Goal: Feedback & Contribution: Leave review/rating

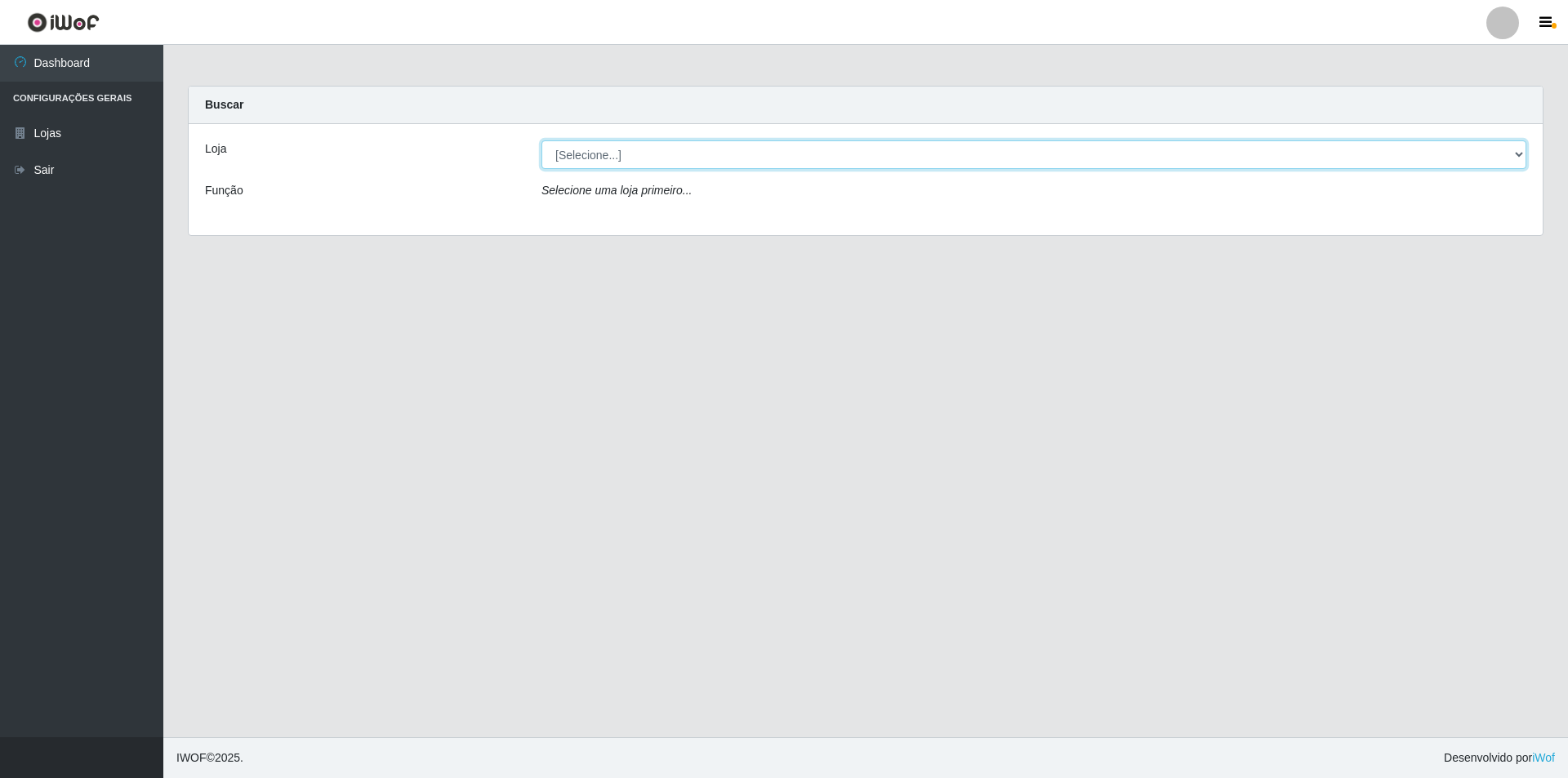
click at [777, 158] on select "[Selecione...] Atacado Vem - [STREET_ADDRESS]" at bounding box center [1034, 155] width 985 height 28
select select "449"
click at [542, 141] on select "[Selecione...] Atacado Vem - [STREET_ADDRESS]" at bounding box center [1034, 155] width 985 height 28
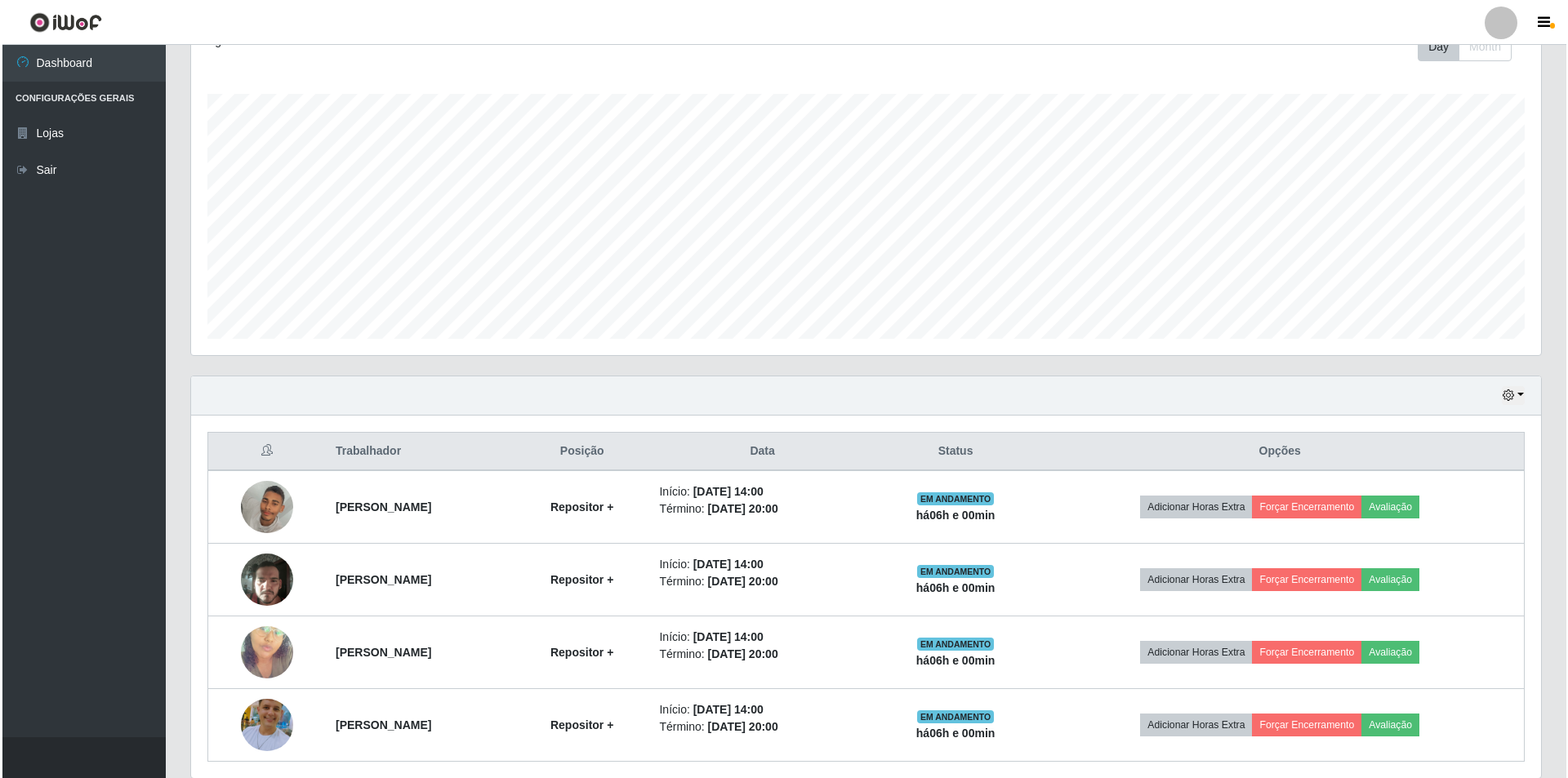
scroll to position [306, 0]
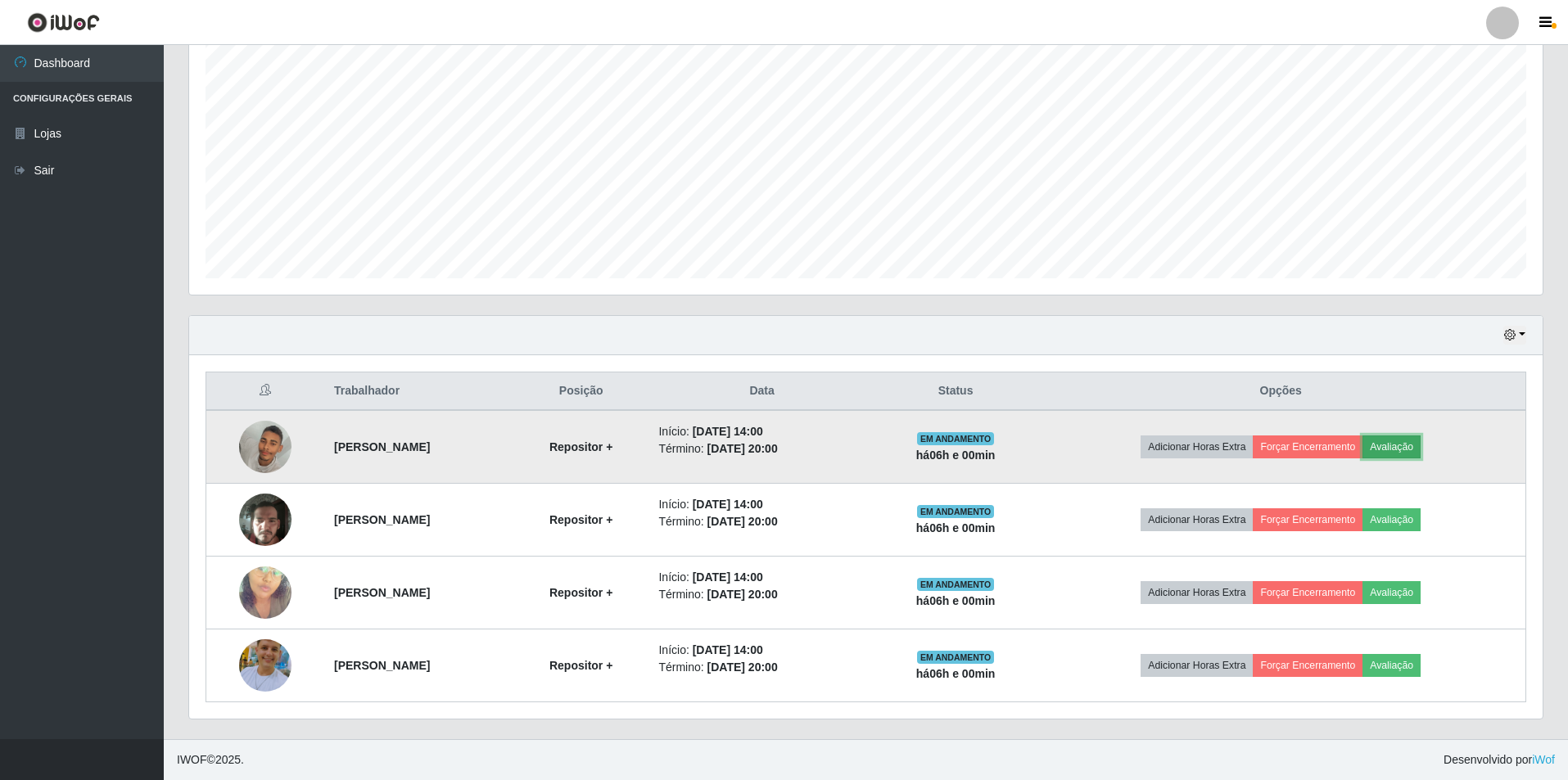
click at [779, 440] on button "Avaliação" at bounding box center [1391, 447] width 59 height 23
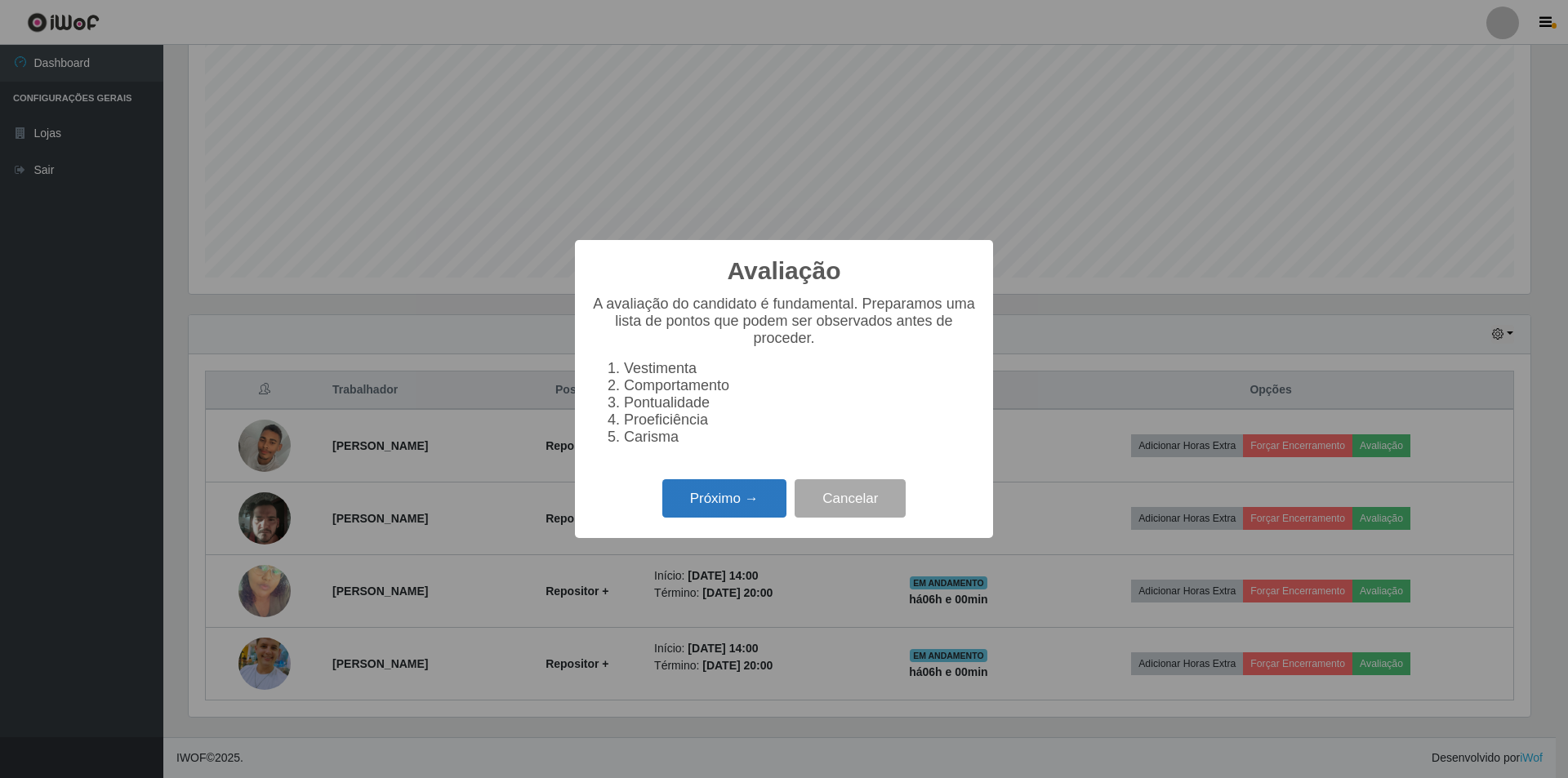
click at [709, 509] on button "Próximo →" at bounding box center [724, 498] width 124 height 38
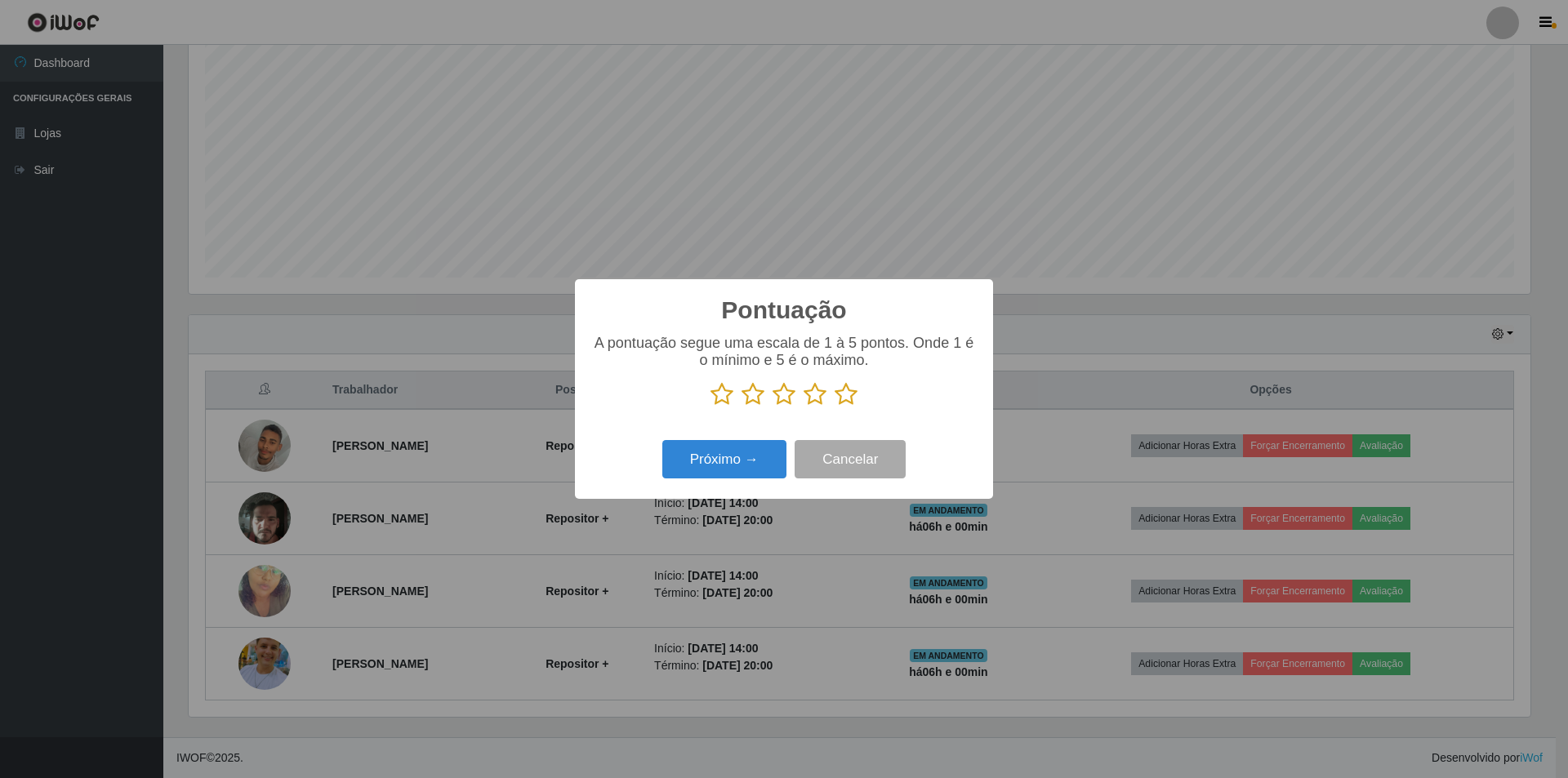
scroll to position [816381, 815175]
click at [777, 398] on icon at bounding box center [784, 395] width 23 height 25
click at [772, 407] on input "radio" at bounding box center [772, 407] width 0 height 0
click at [777, 389] on icon at bounding box center [815, 395] width 23 height 25
click at [777, 407] on input "radio" at bounding box center [803, 407] width 0 height 0
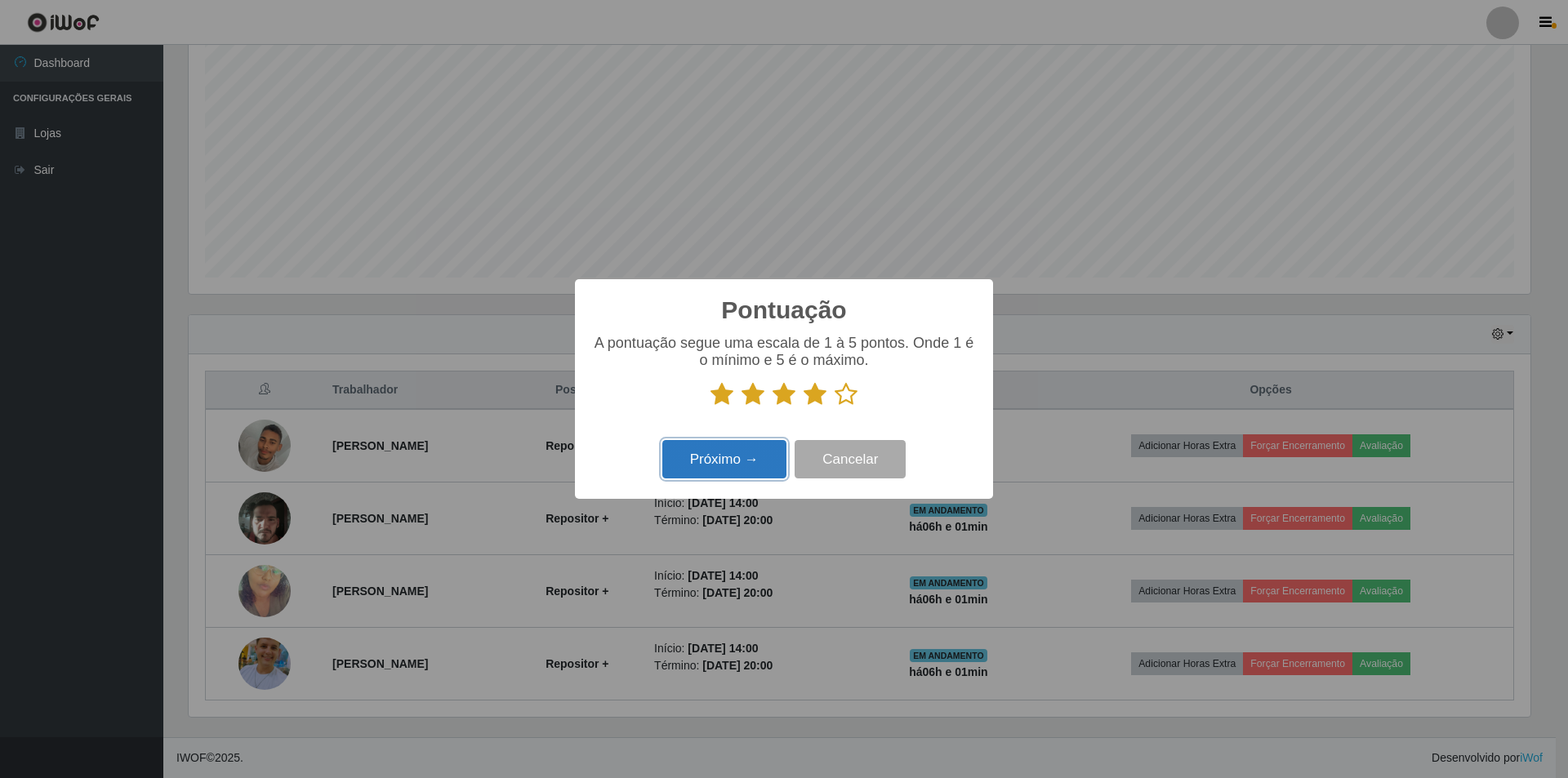
click at [758, 463] on button "Próximo →" at bounding box center [724, 458] width 124 height 38
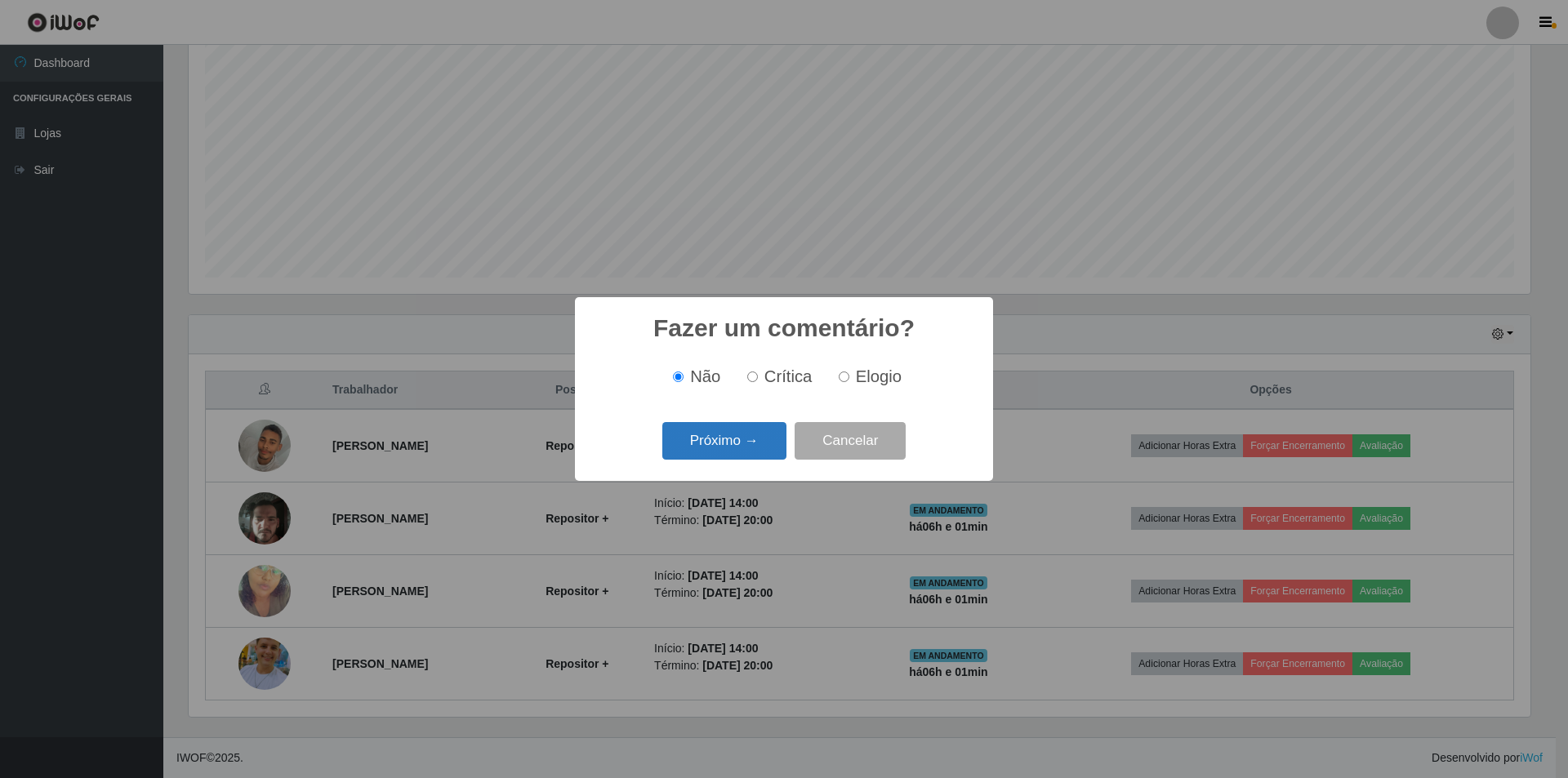
click at [762, 441] on button "Próximo →" at bounding box center [724, 441] width 124 height 38
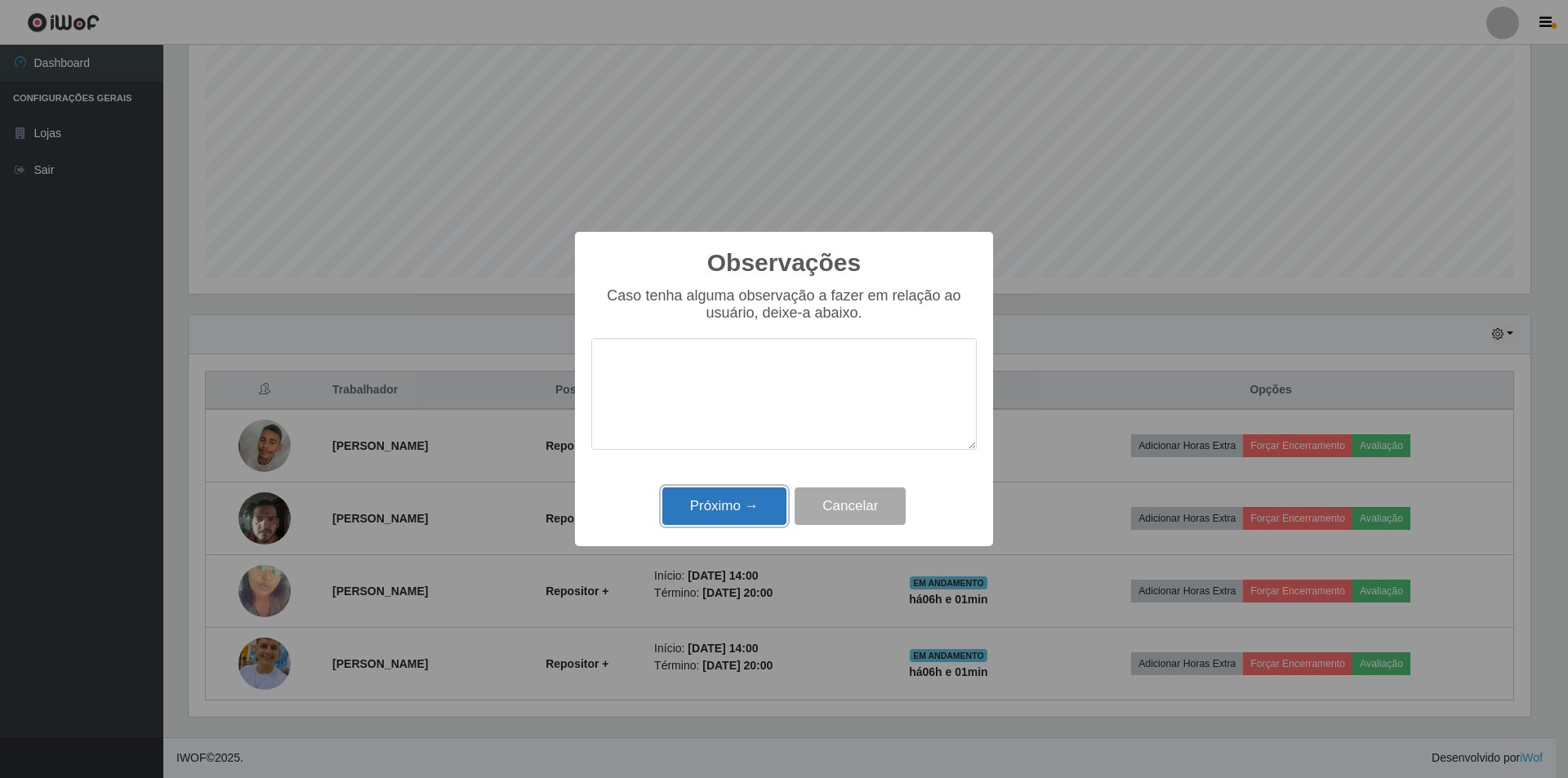
click at [702, 517] on button "Próximo →" at bounding box center [724, 506] width 124 height 38
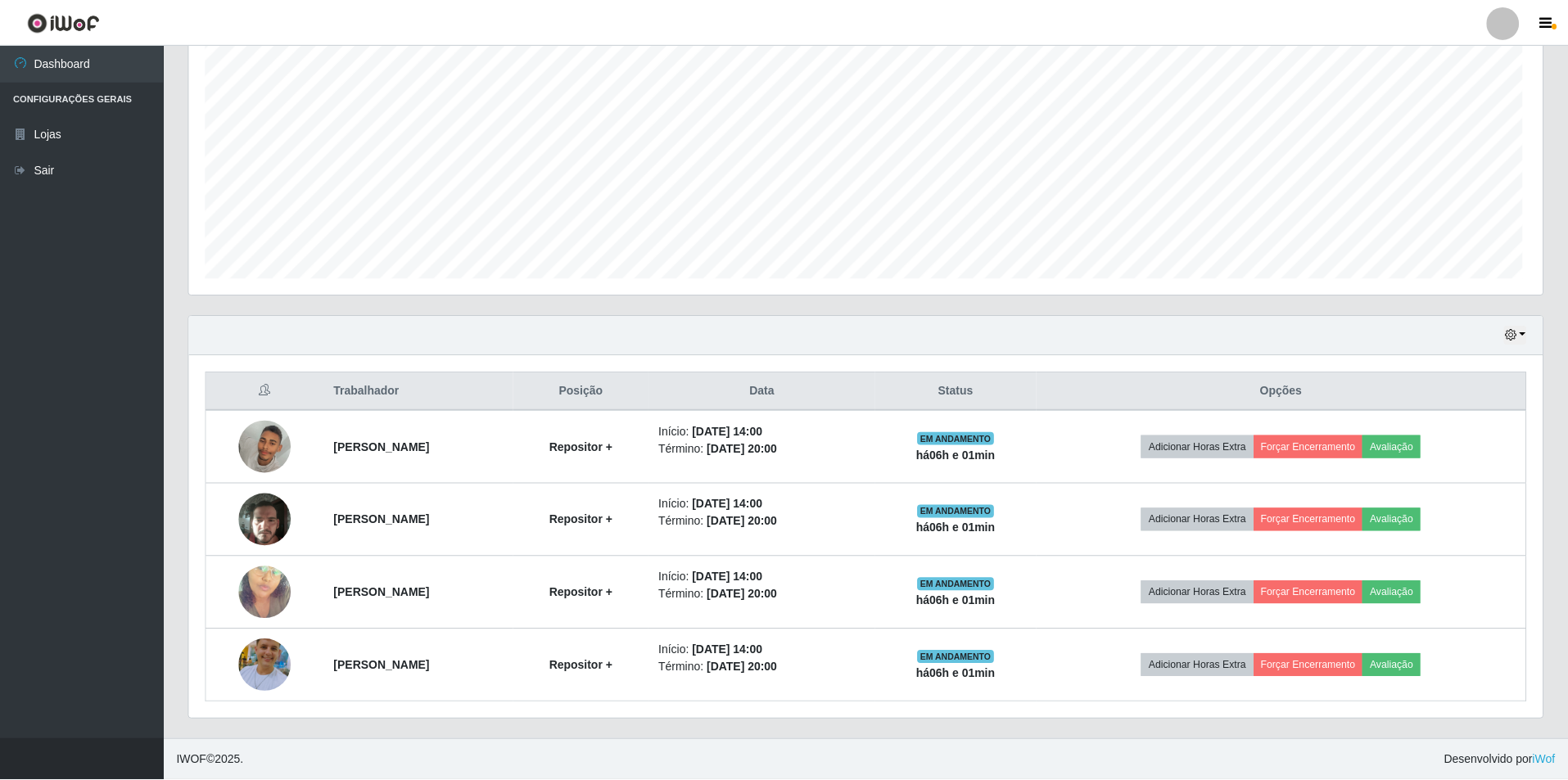
scroll to position [340, 1353]
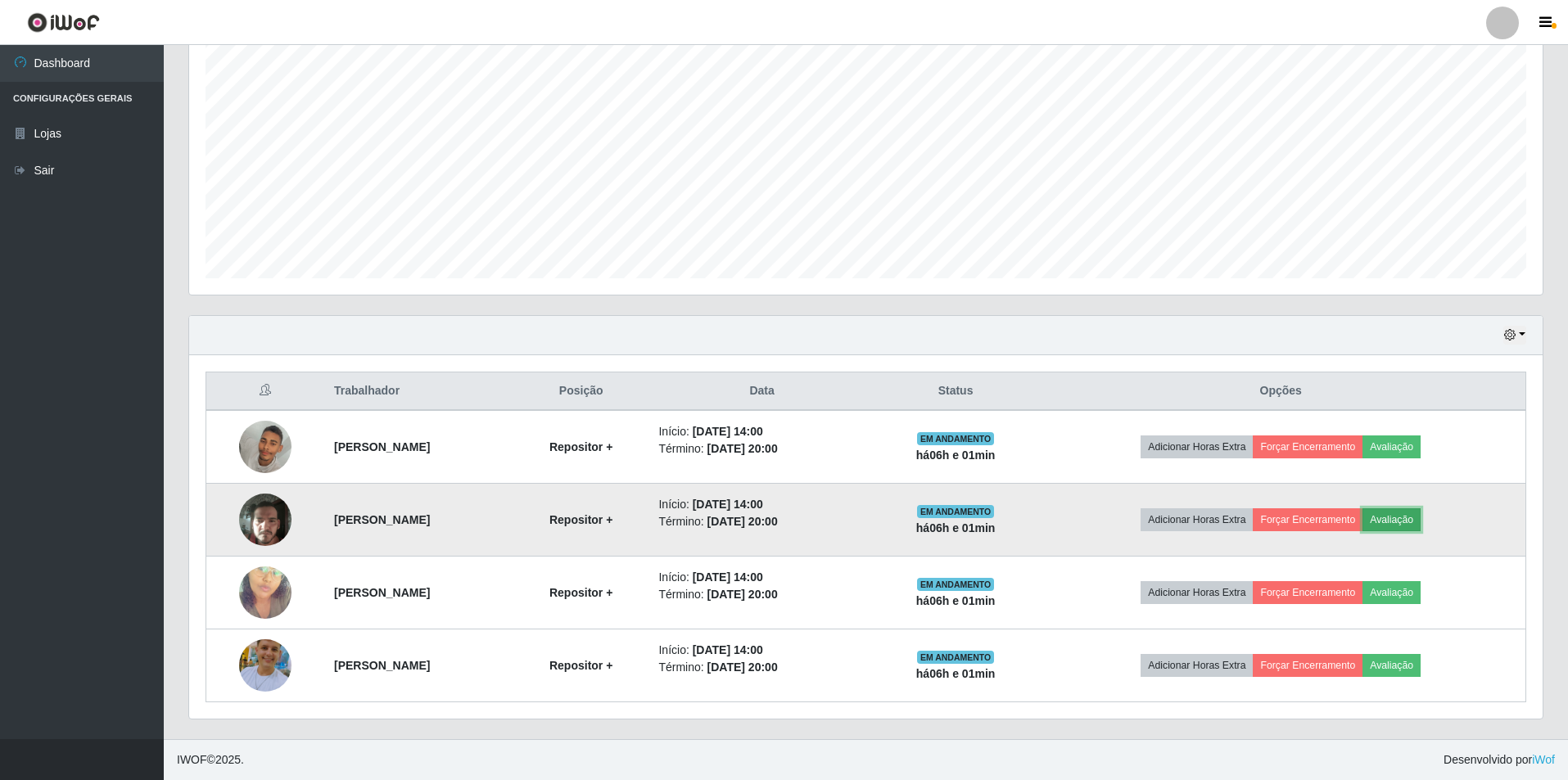
click at [779, 512] on button "Avaliação" at bounding box center [1391, 520] width 59 height 23
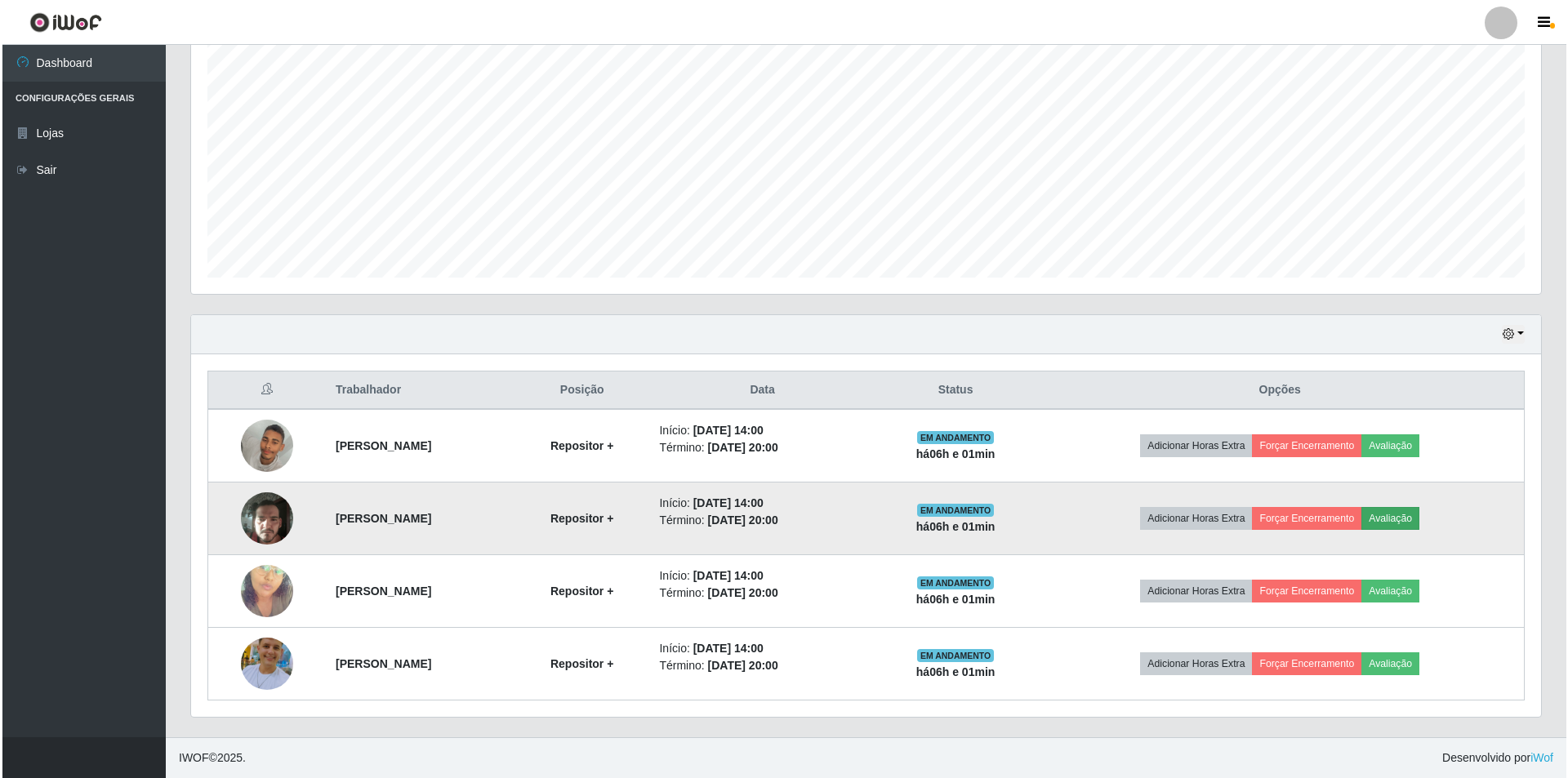
scroll to position [339, 1341]
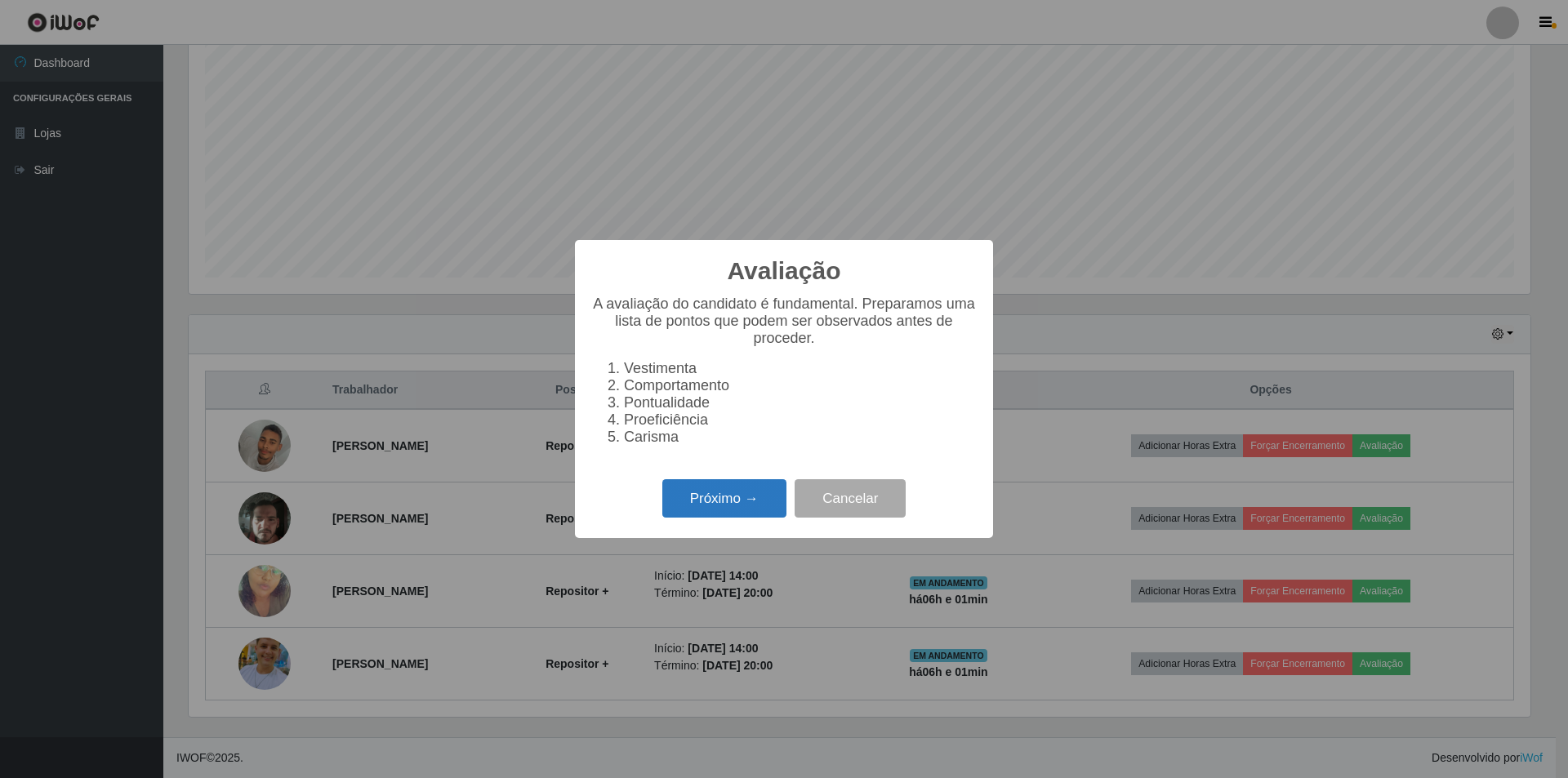
click at [725, 515] on button "Próximo →" at bounding box center [724, 498] width 124 height 38
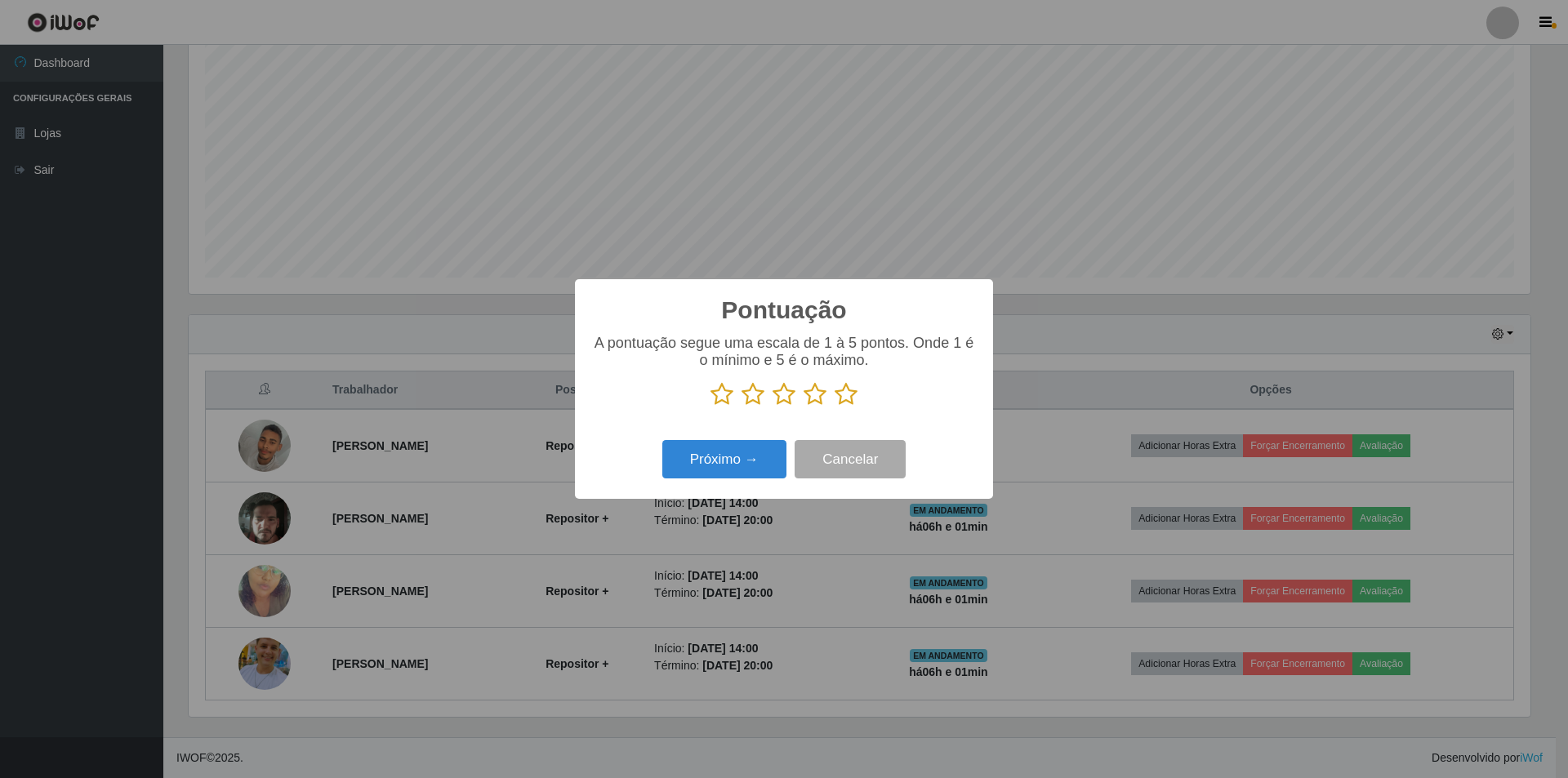
scroll to position [816381, 815175]
click at [777, 389] on icon at bounding box center [815, 395] width 23 height 25
click at [777, 407] on input "radio" at bounding box center [803, 407] width 0 height 0
click at [727, 466] on button "Próximo →" at bounding box center [724, 458] width 124 height 38
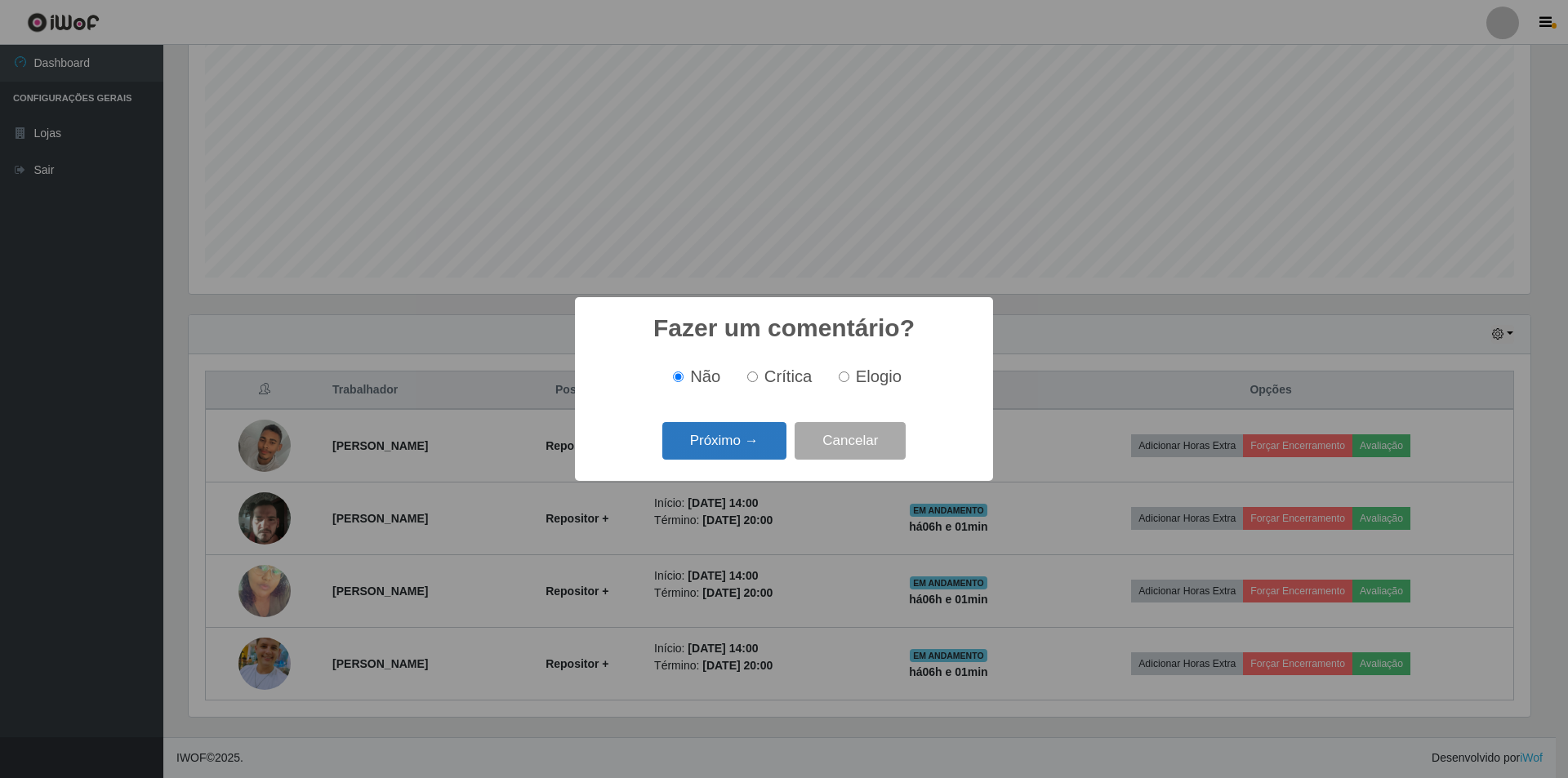
click at [730, 451] on button "Próximo →" at bounding box center [724, 441] width 124 height 38
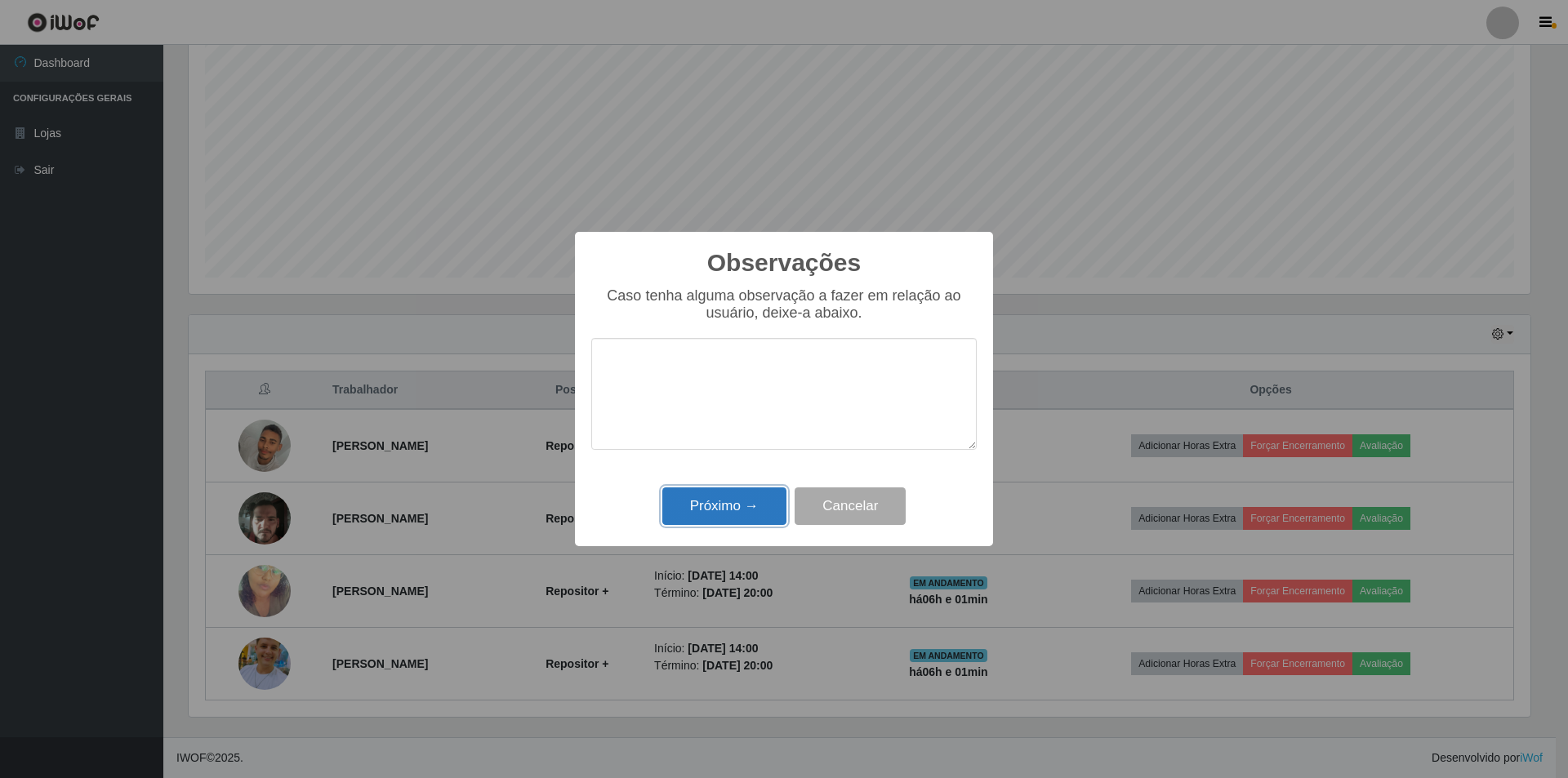
click at [709, 503] on button "Próximo →" at bounding box center [724, 506] width 124 height 38
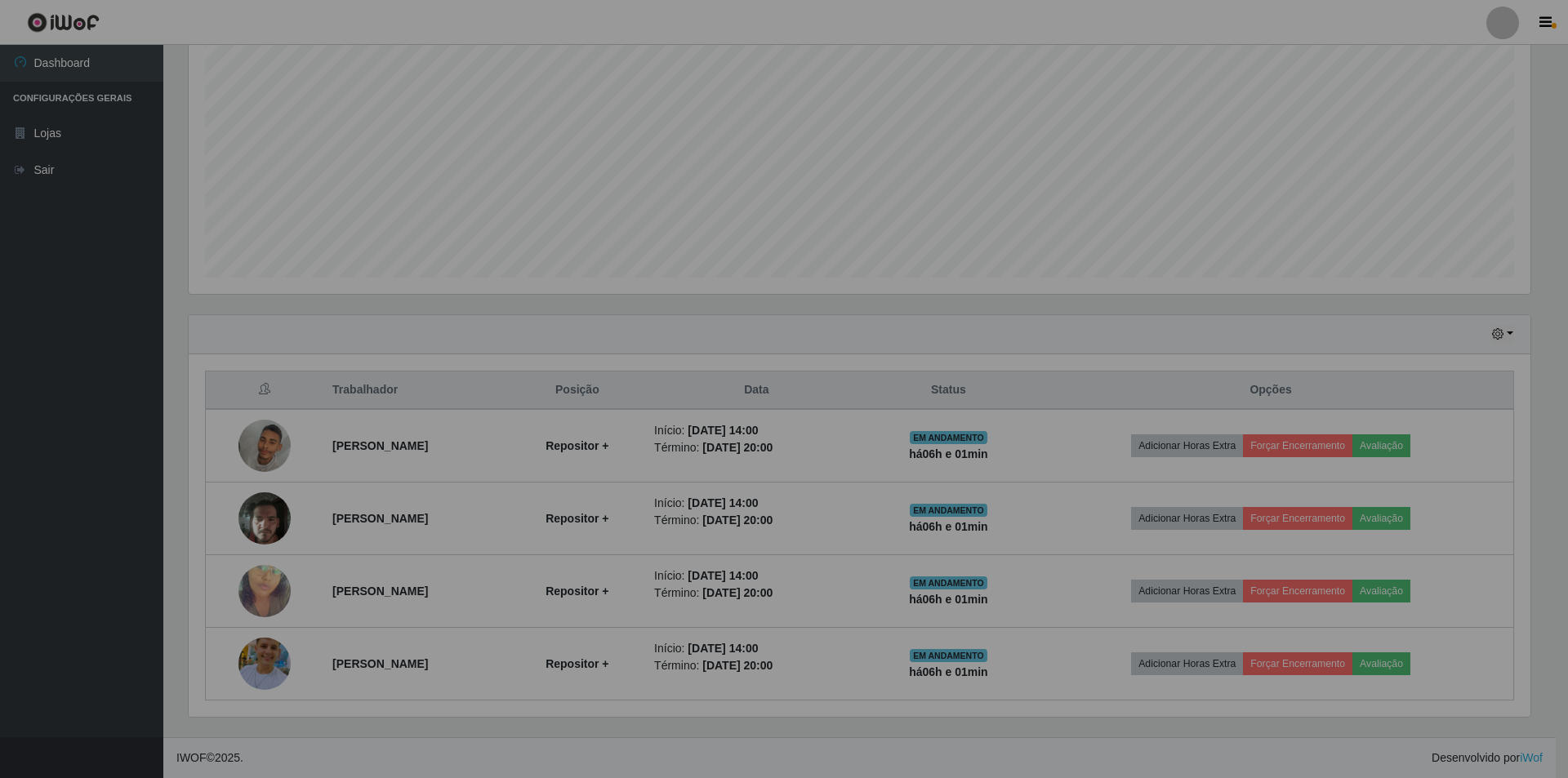
scroll to position [339, 1349]
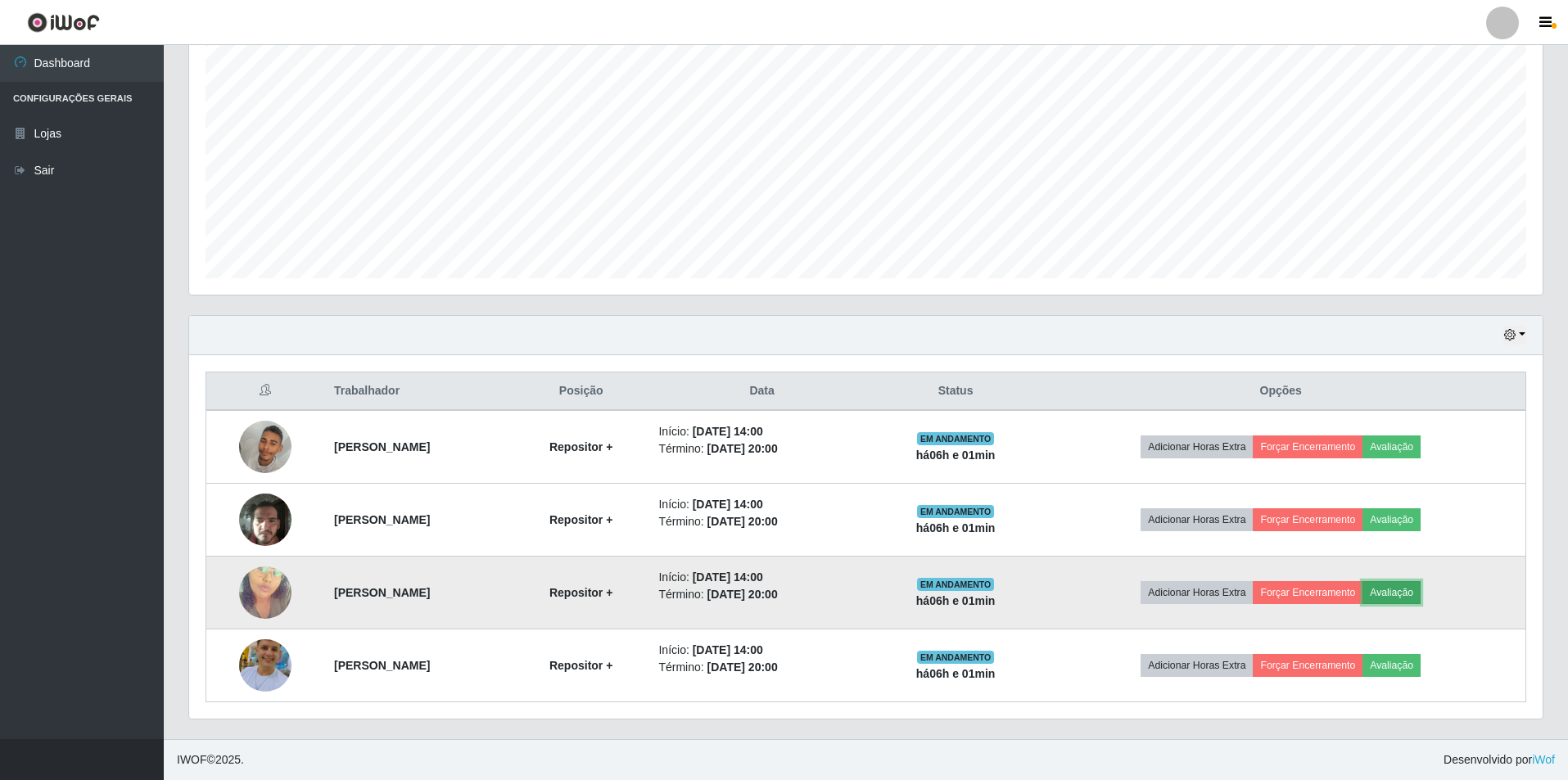
click at [779, 531] on button "Avaliação" at bounding box center [1391, 593] width 59 height 23
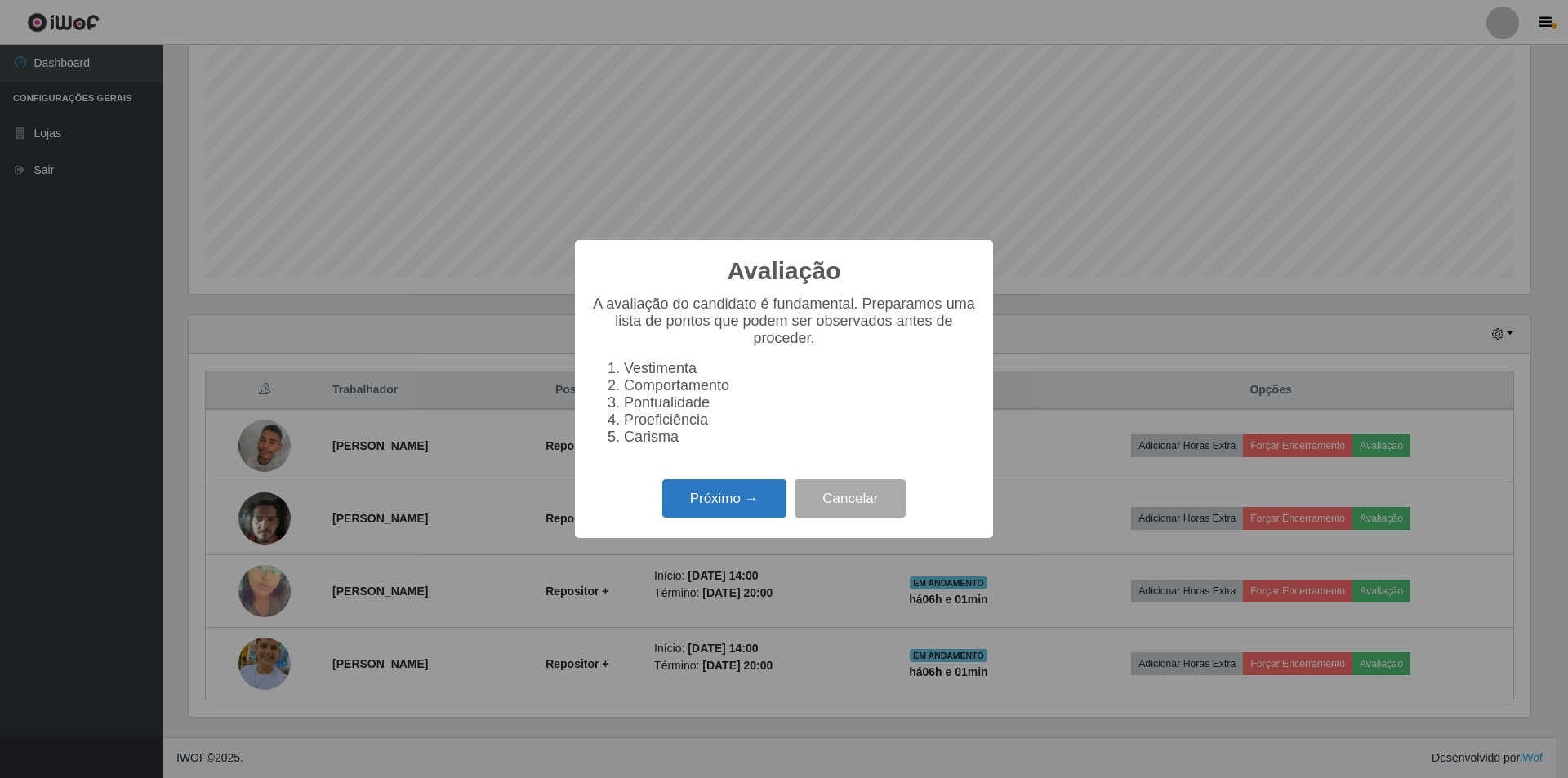
click at [770, 502] on button "Próximo →" at bounding box center [724, 498] width 124 height 38
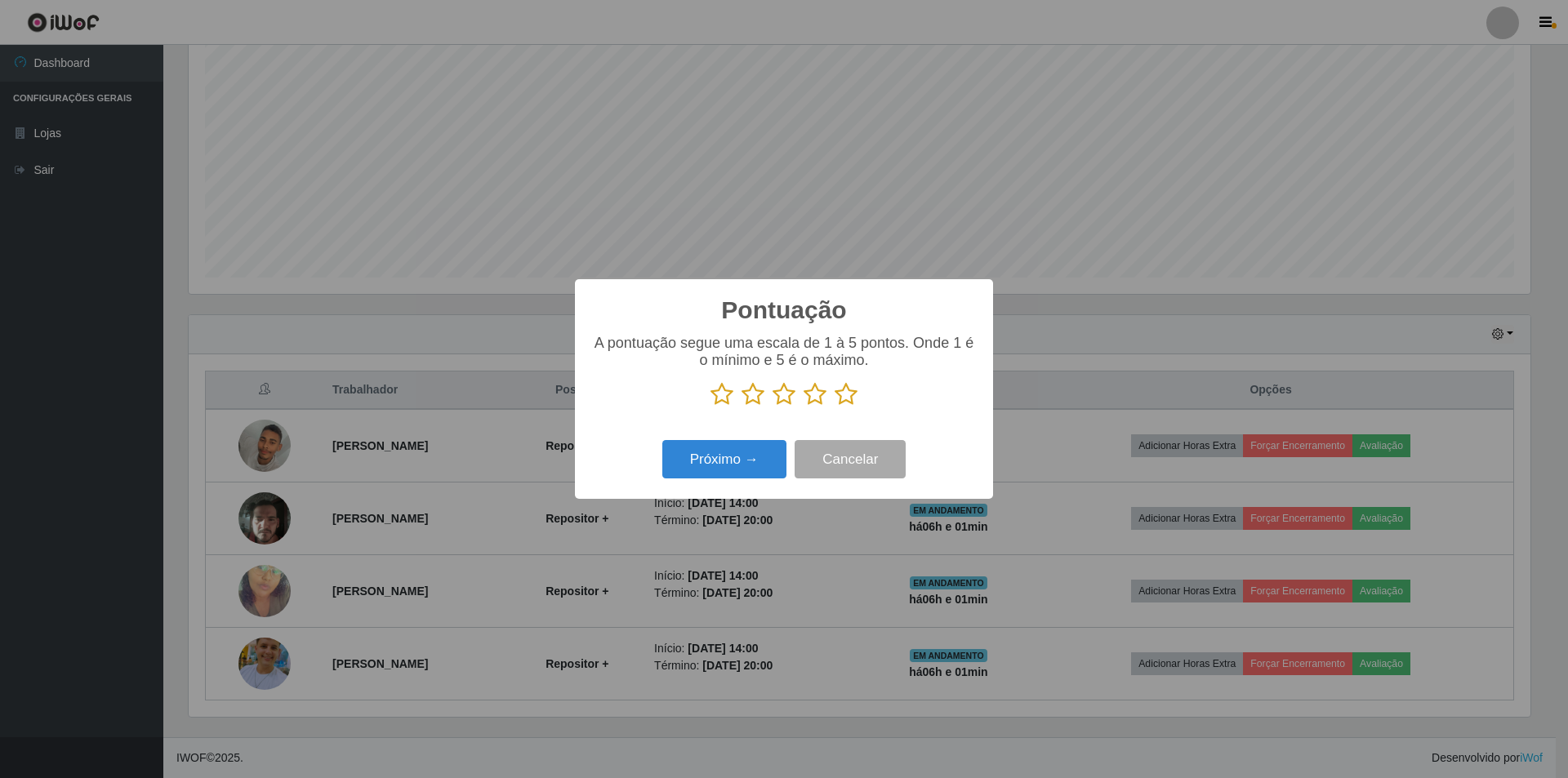
click at [777, 404] on icon at bounding box center [815, 395] width 23 height 25
click at [777, 407] on input "radio" at bounding box center [803, 407] width 0 height 0
click at [755, 451] on button "Próximo →" at bounding box center [724, 458] width 124 height 38
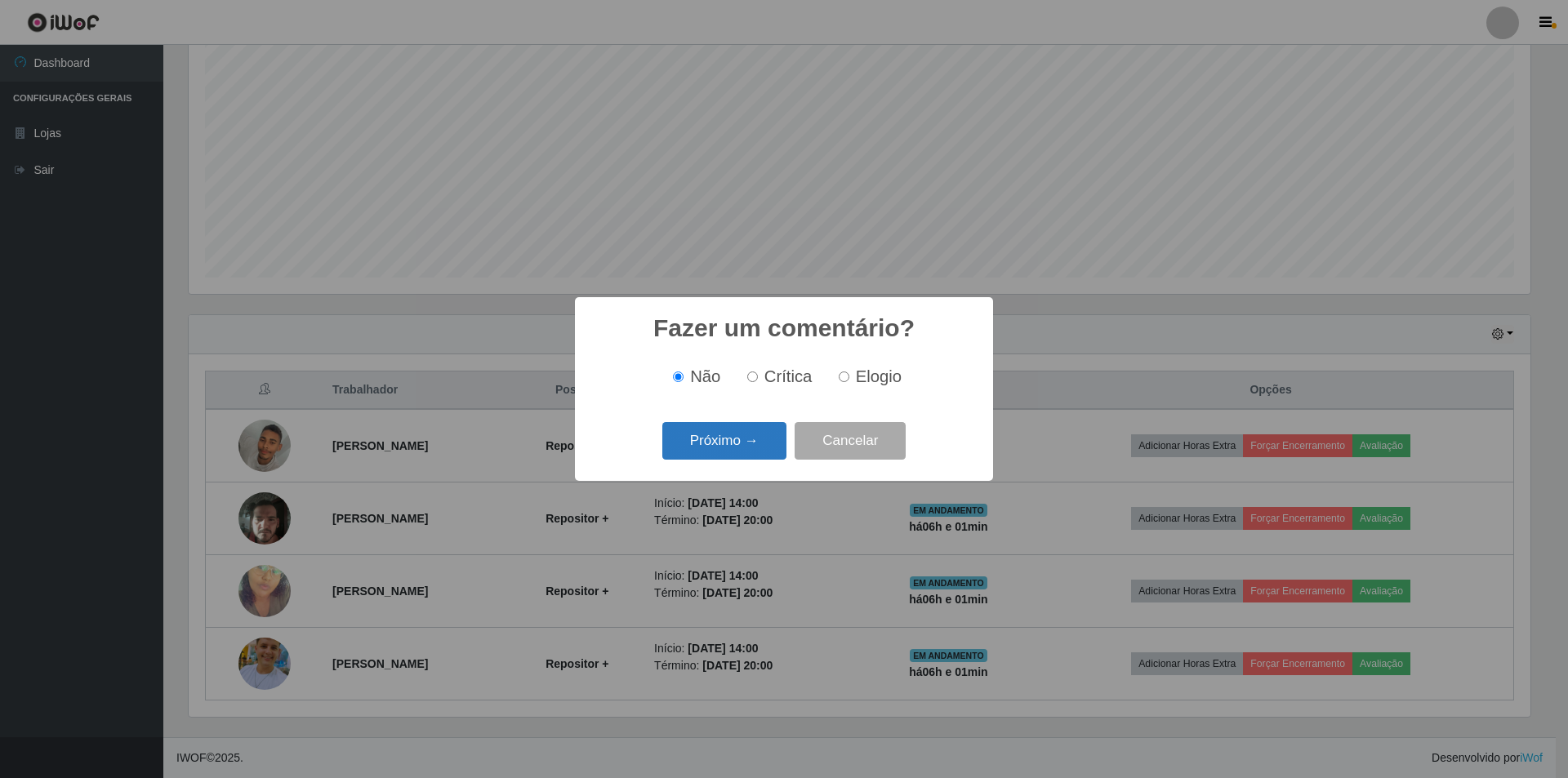
click at [754, 451] on button "Próximo →" at bounding box center [724, 441] width 124 height 38
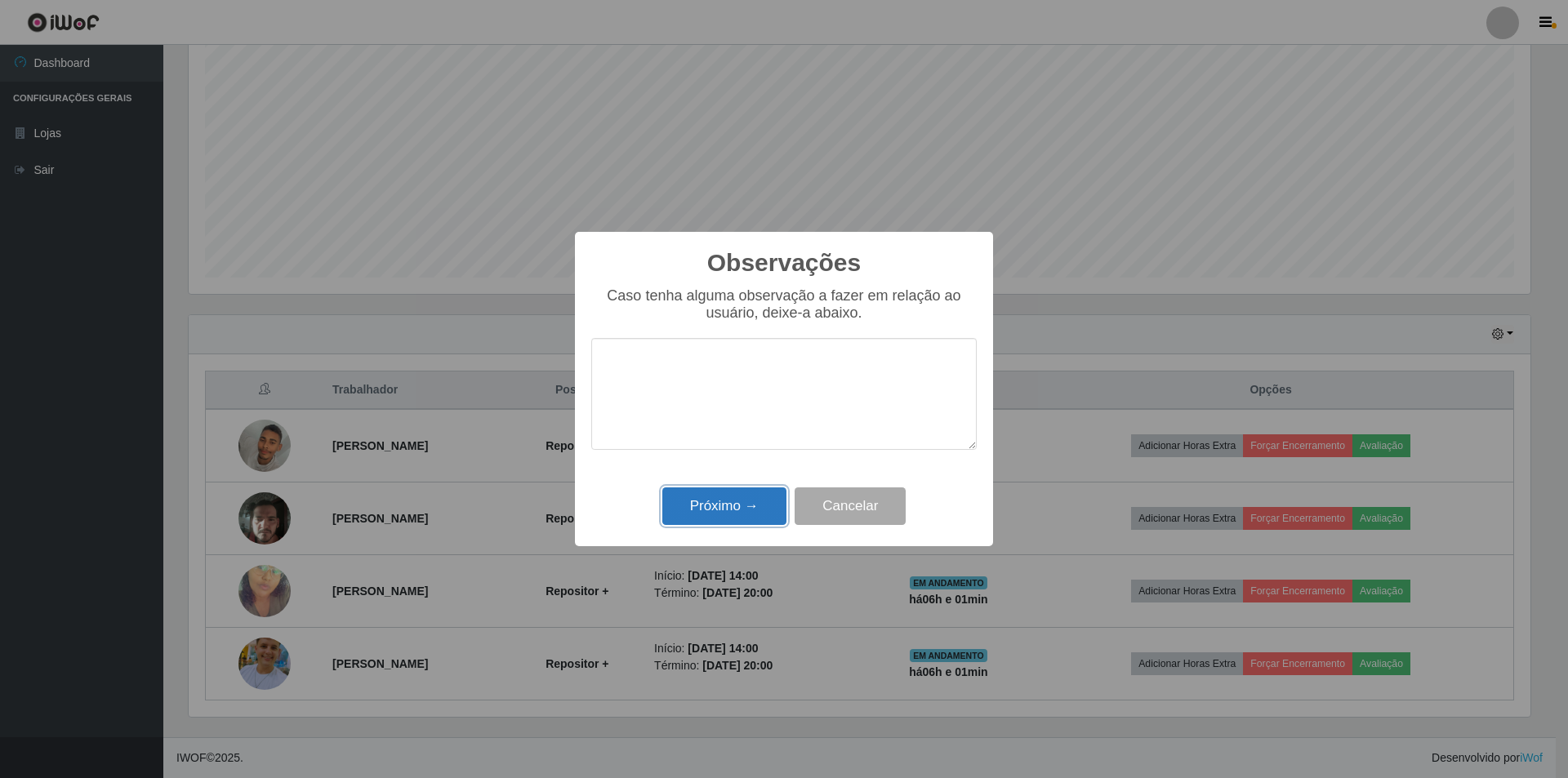
click at [726, 507] on button "Próximo →" at bounding box center [724, 506] width 124 height 38
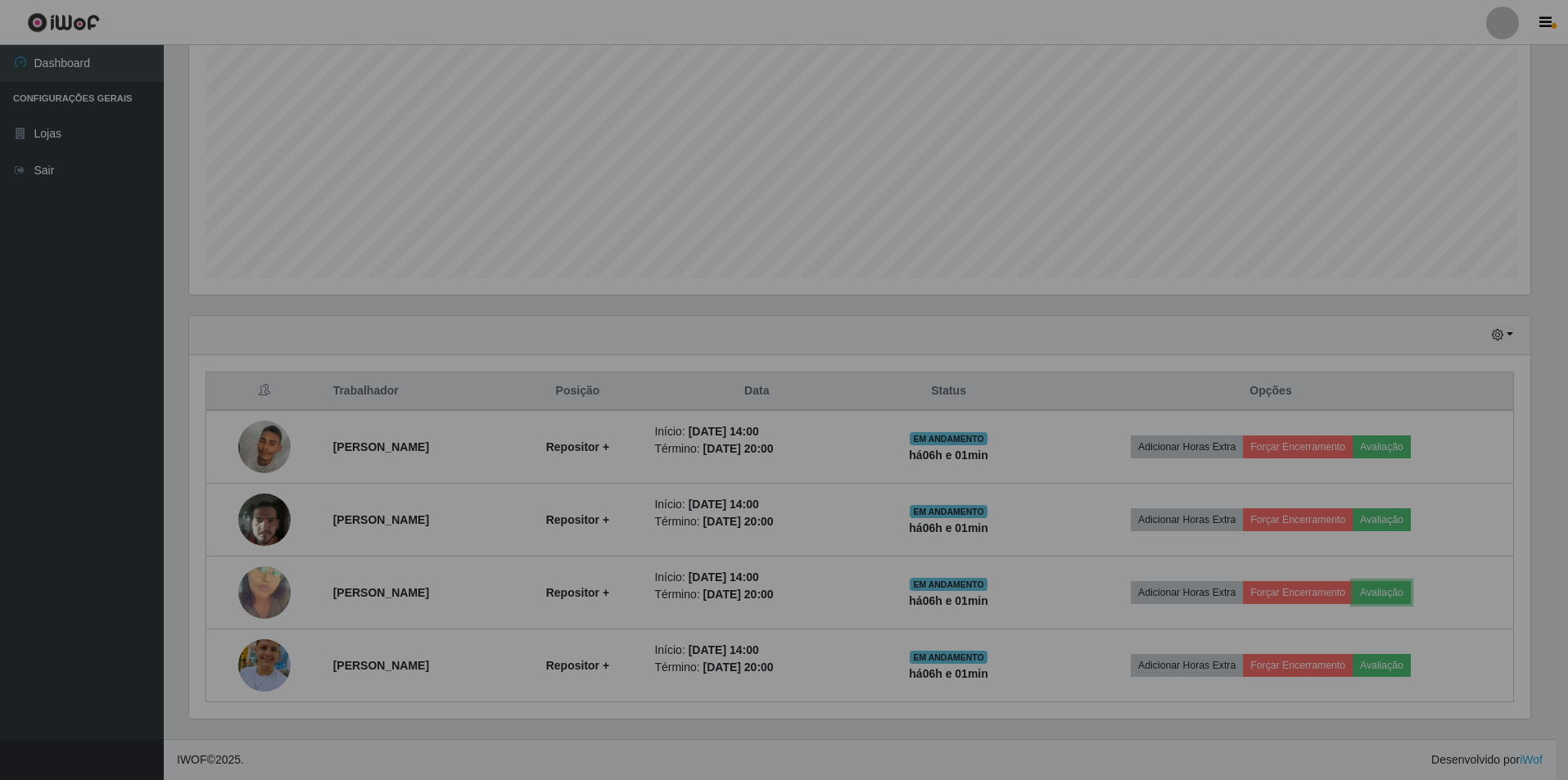
scroll to position [340, 1353]
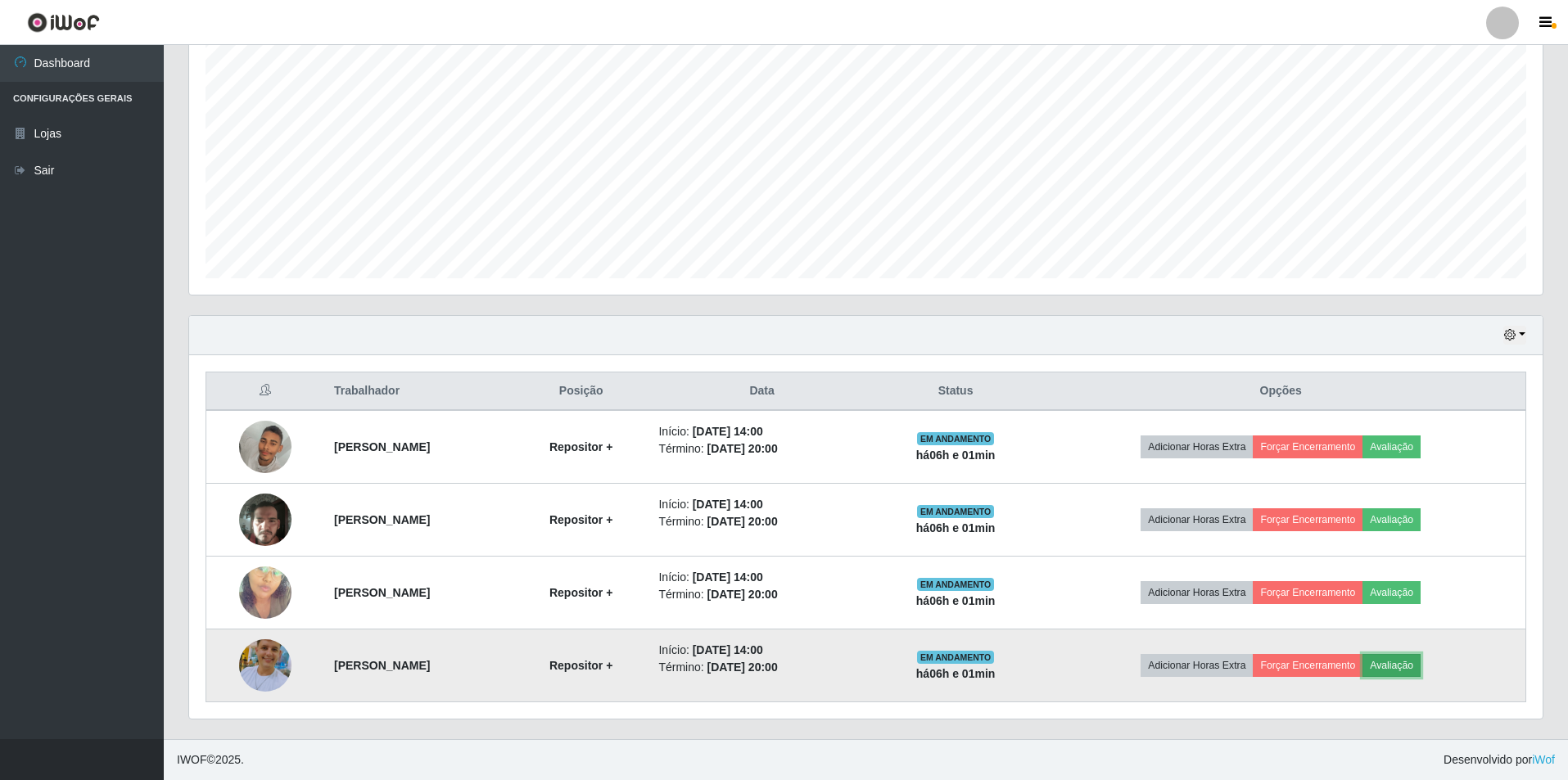
click at [779, 531] on button "Avaliação" at bounding box center [1391, 666] width 59 height 23
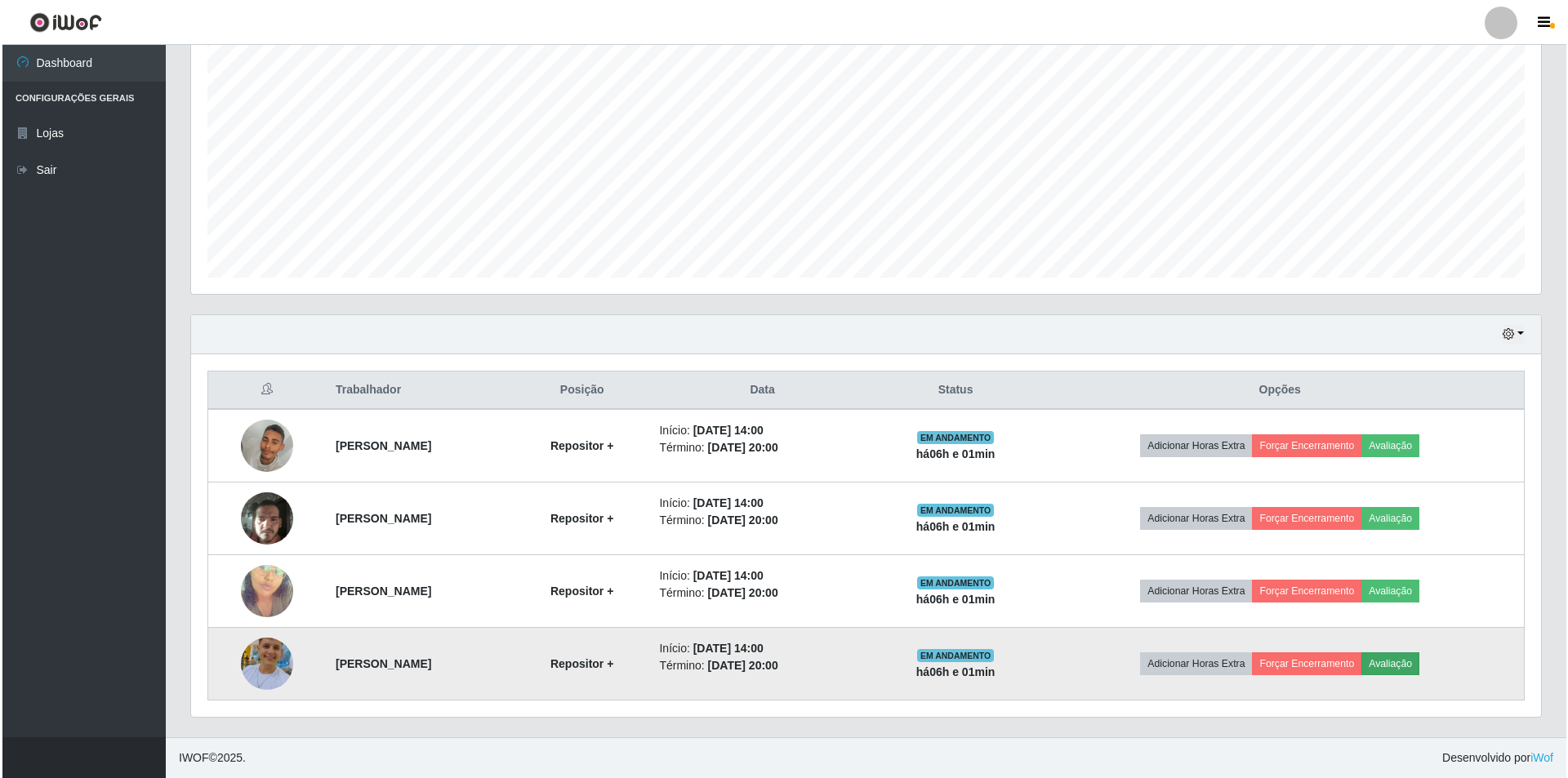
scroll to position [339, 1341]
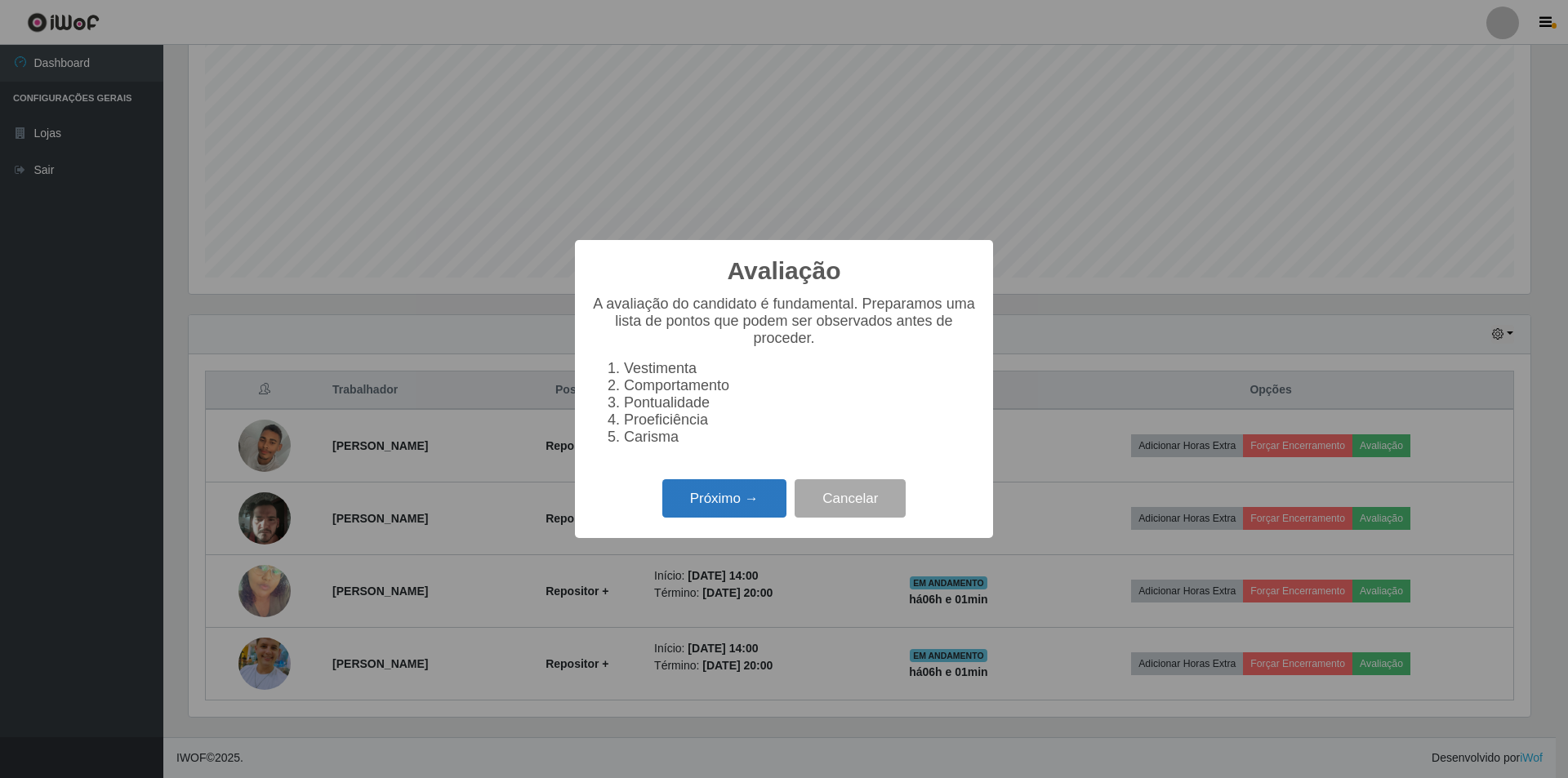
click at [724, 510] on button "Próximo →" at bounding box center [724, 498] width 124 height 38
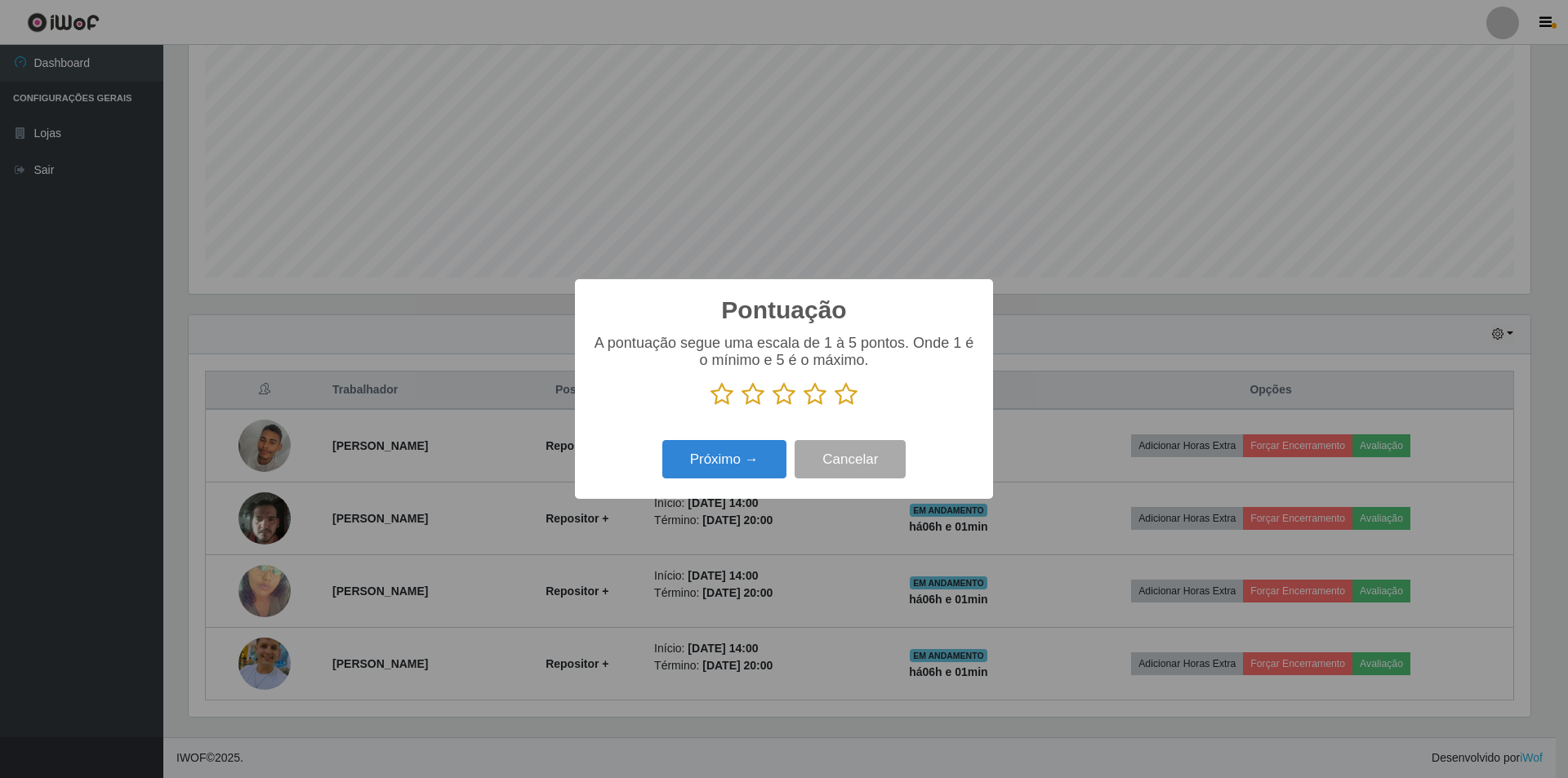
scroll to position [816381, 815175]
click at [777, 398] on icon at bounding box center [815, 395] width 23 height 25
click at [777, 407] on input "radio" at bounding box center [803, 407] width 0 height 0
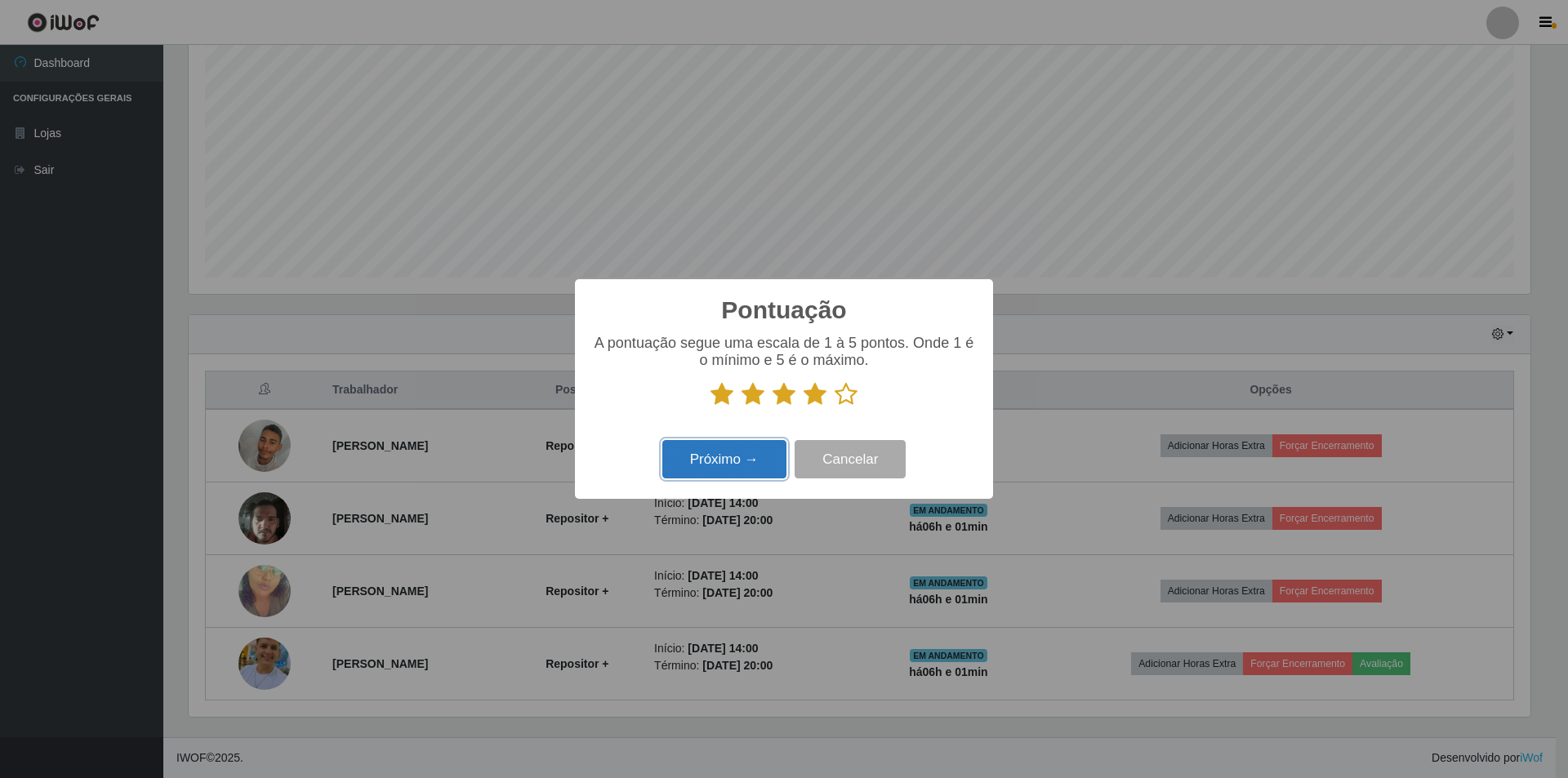
click at [747, 466] on button "Próximo →" at bounding box center [724, 458] width 124 height 38
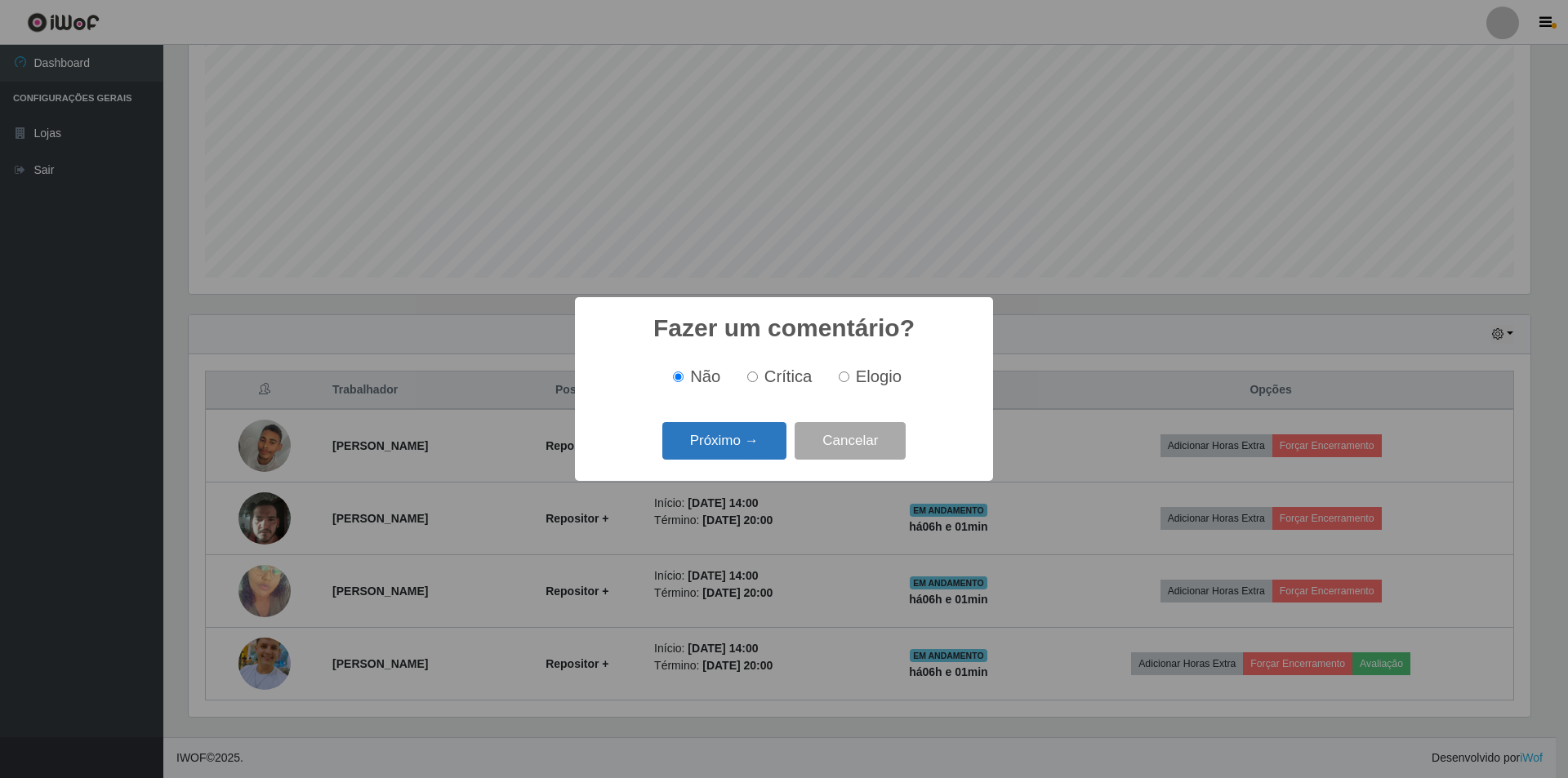
click at [755, 443] on button "Próximo →" at bounding box center [724, 441] width 124 height 38
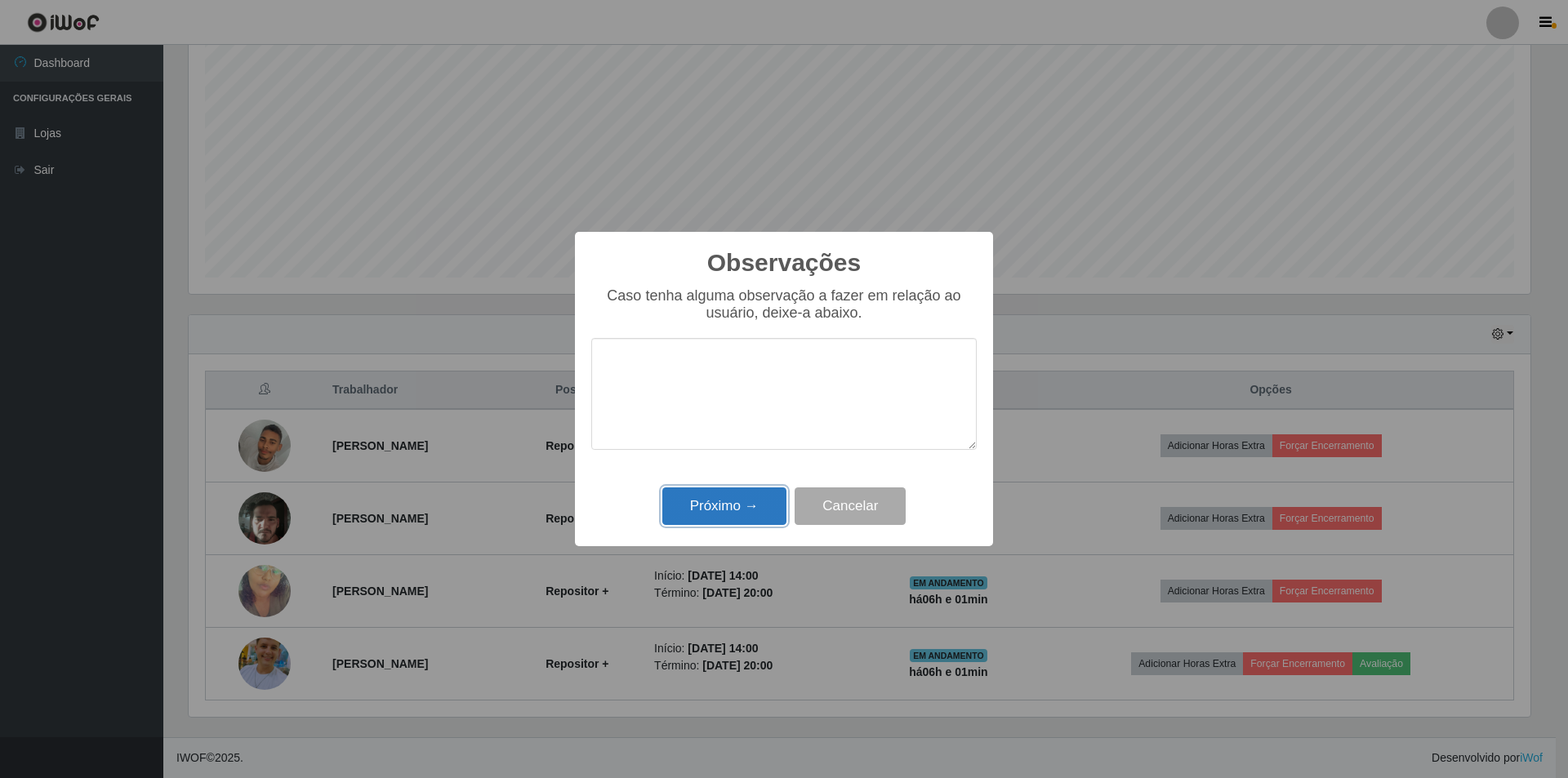
click at [728, 512] on button "Próximo →" at bounding box center [724, 506] width 124 height 38
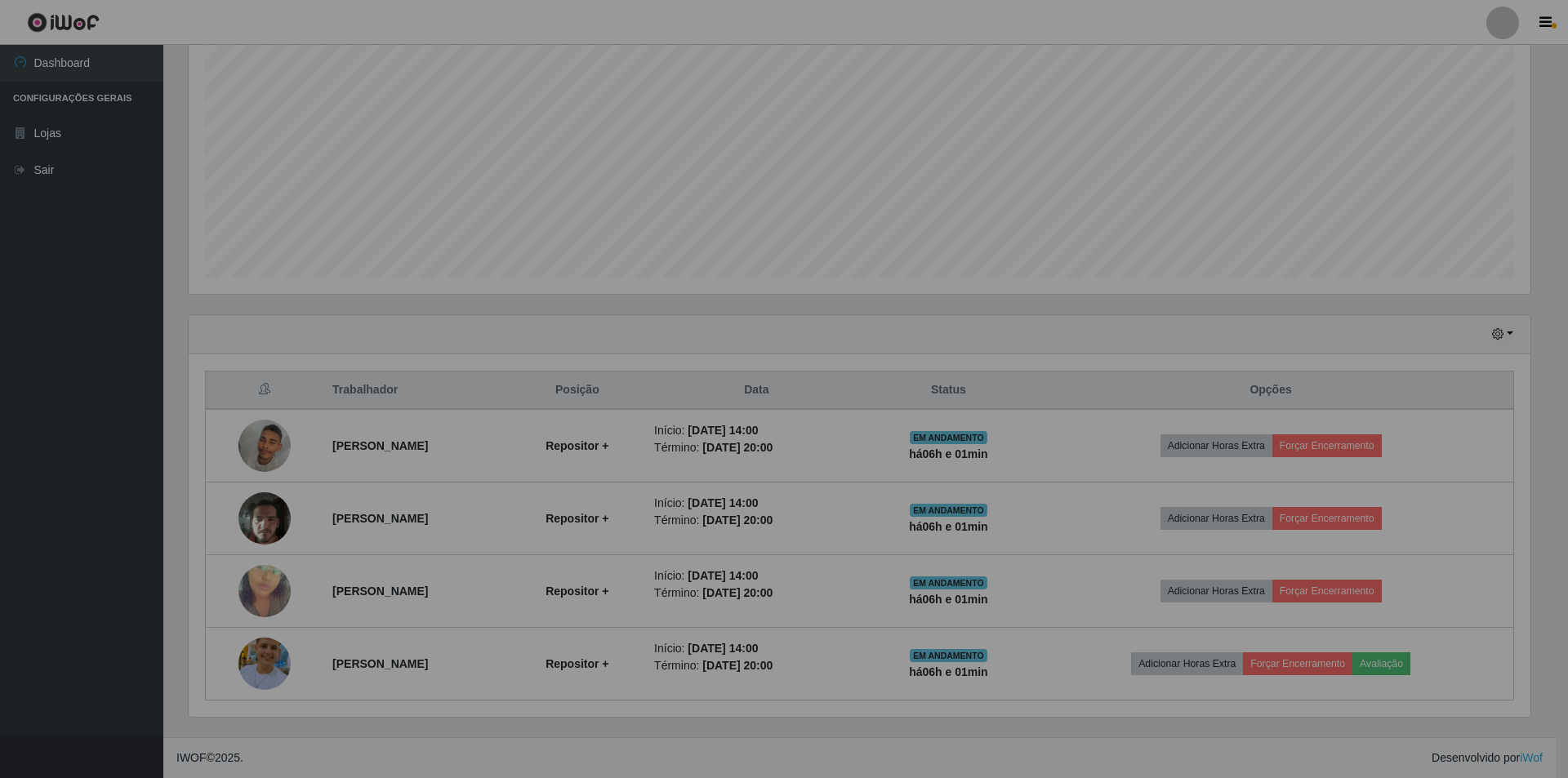
scroll to position [339, 1349]
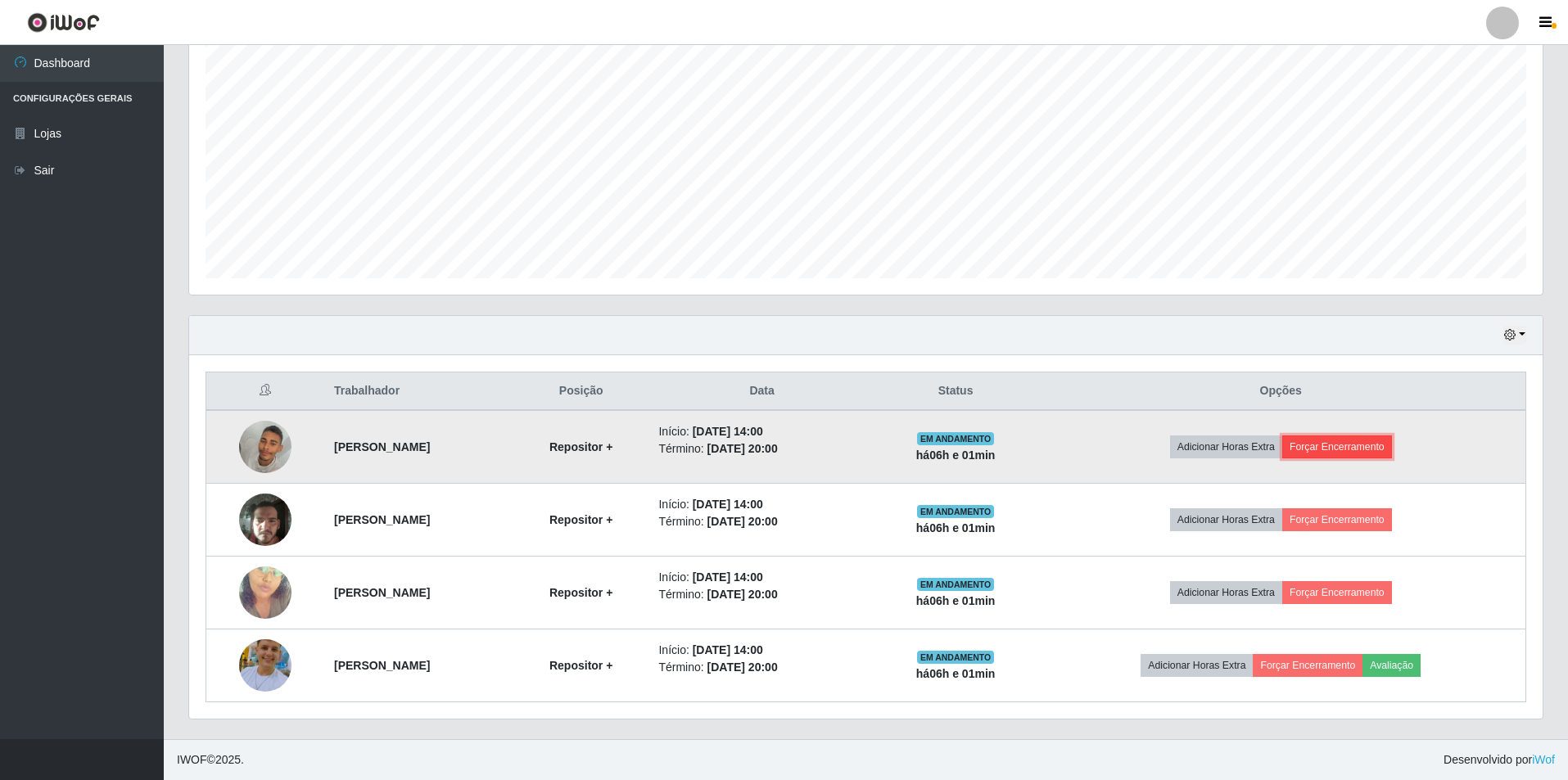
click at [779, 451] on button "Forçar Encerramento" at bounding box center [1337, 447] width 110 height 23
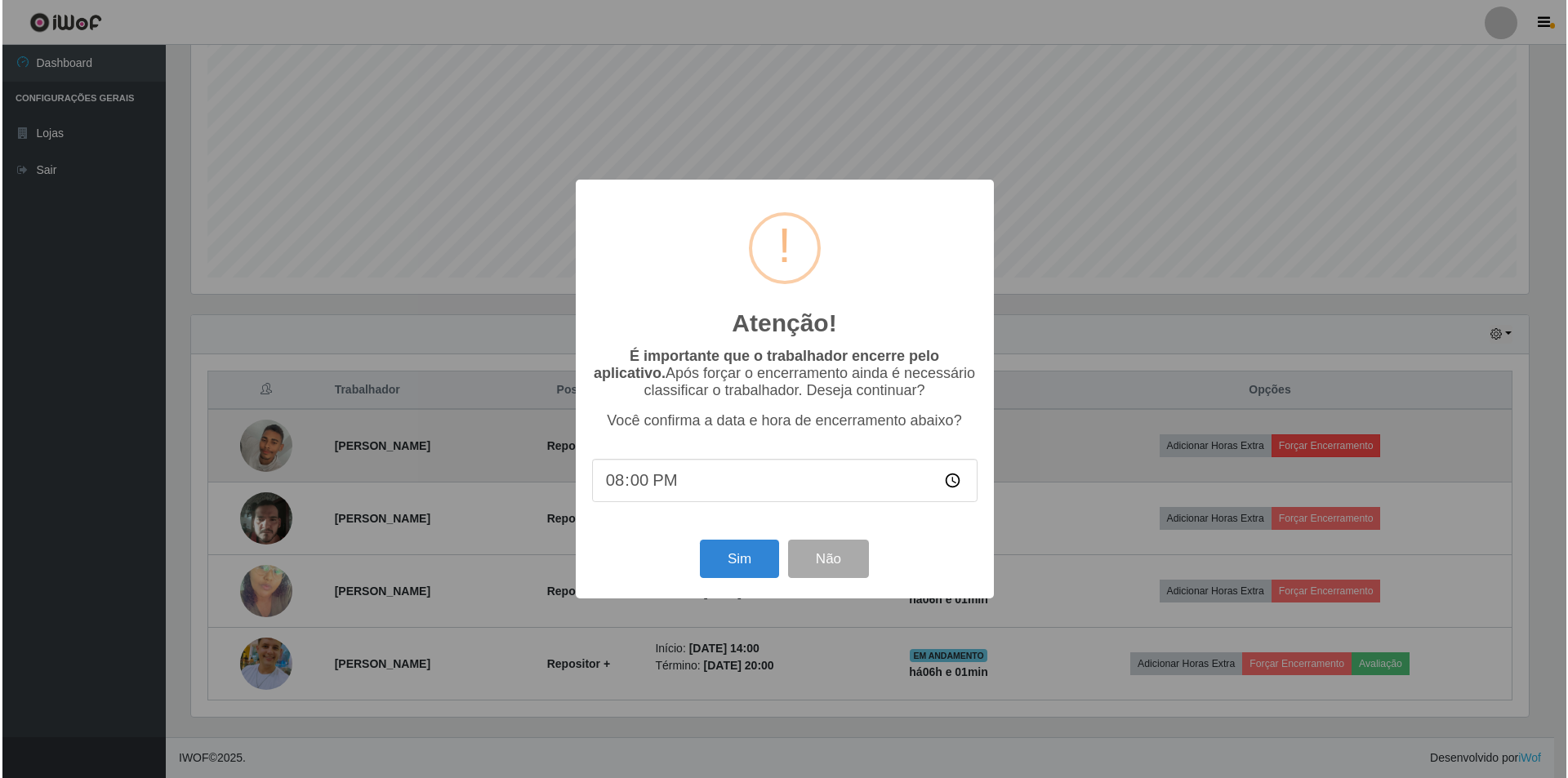
scroll to position [0, 0]
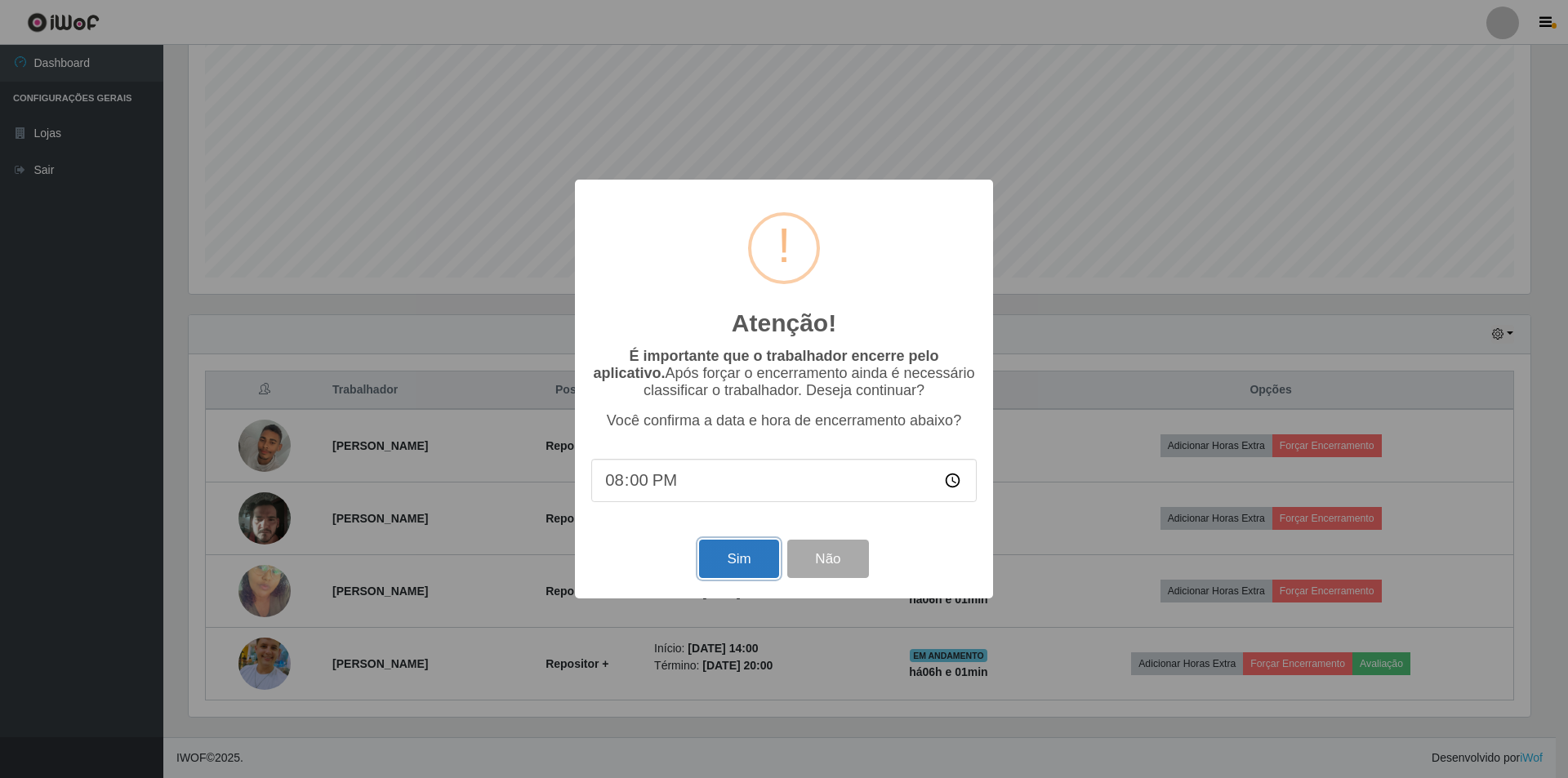
click at [740, 529] on button "Sim" at bounding box center [739, 558] width 80 height 38
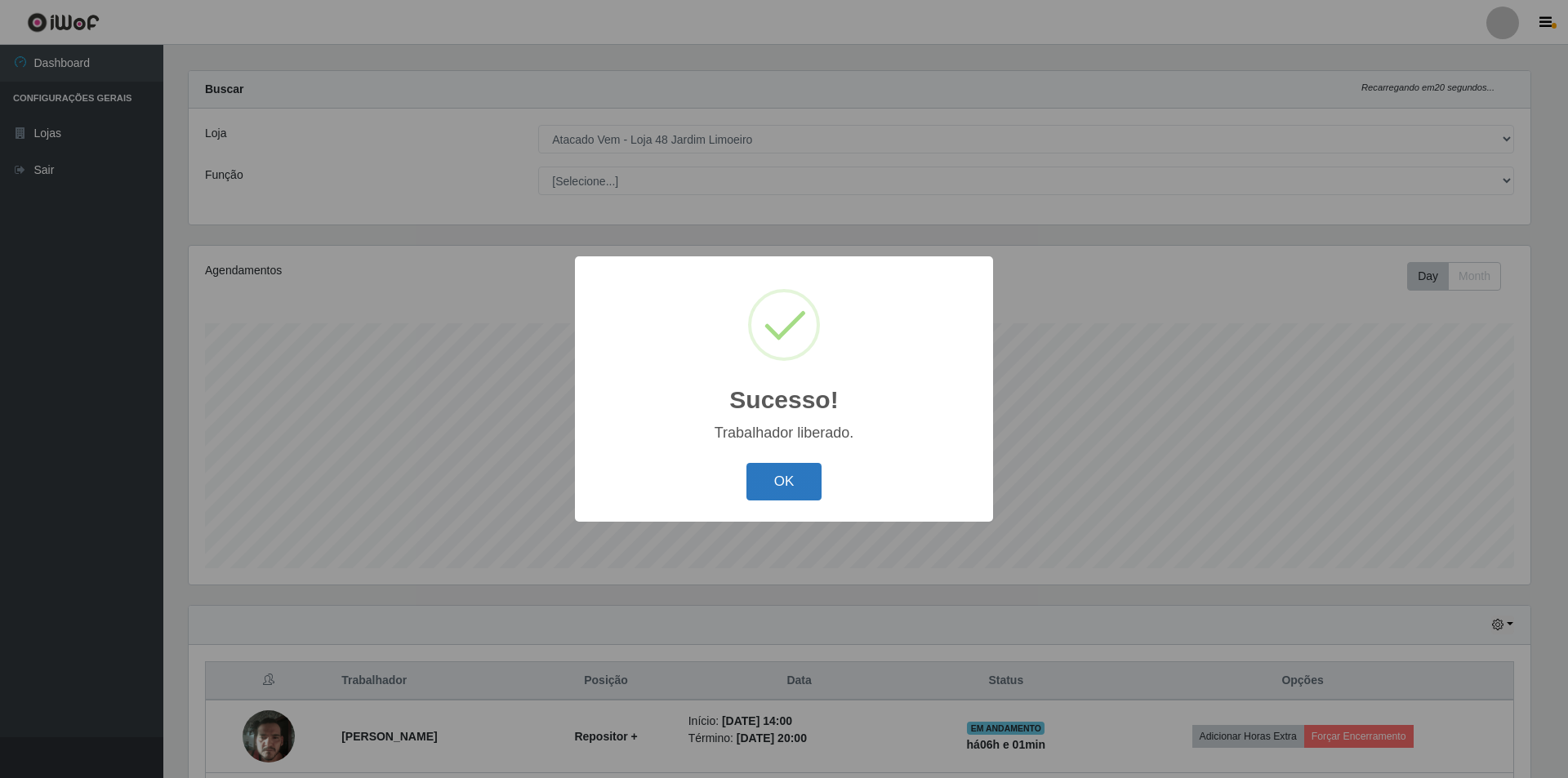
click at [777, 481] on button "OK" at bounding box center [784, 481] width 76 height 38
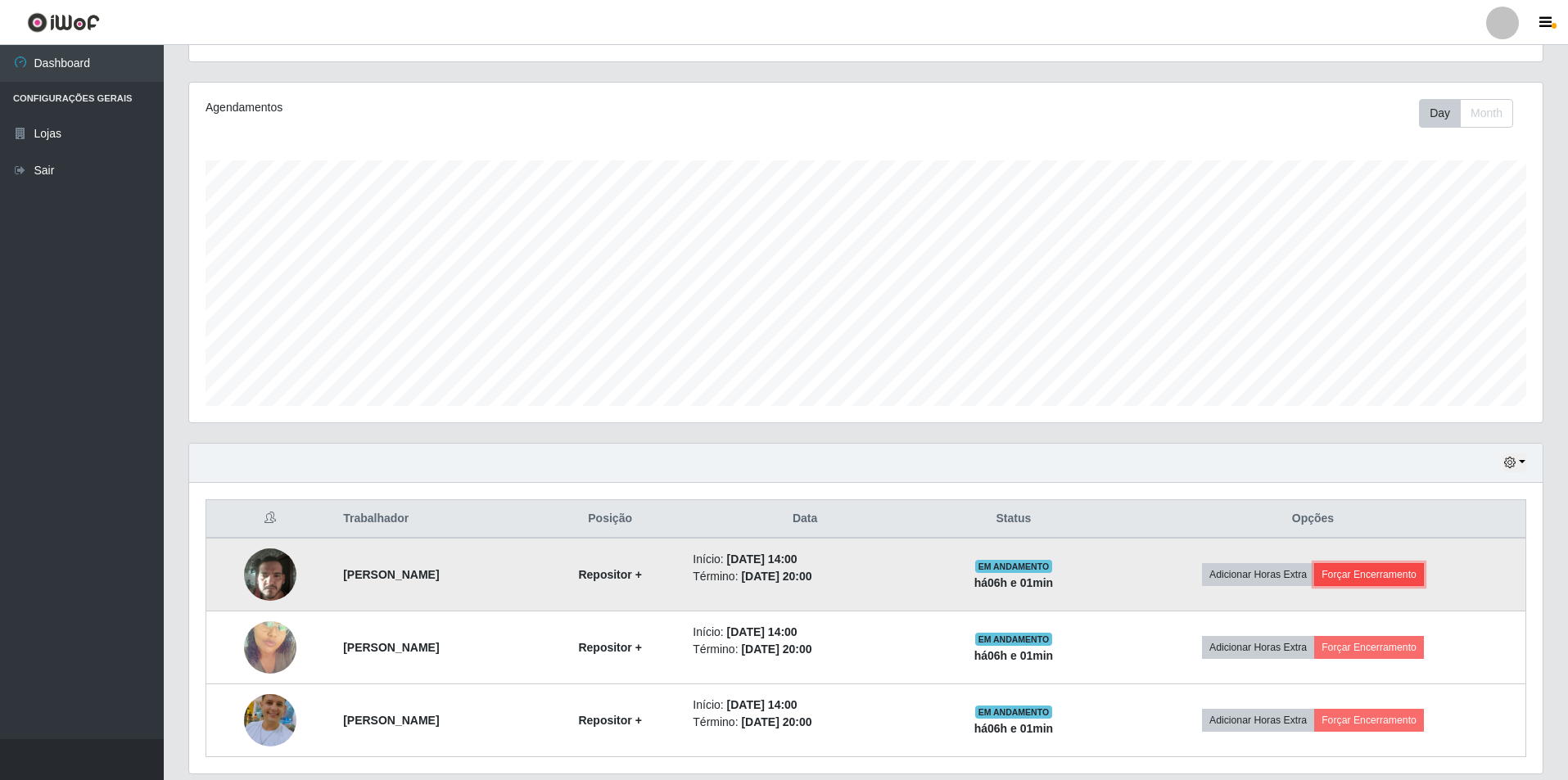
click at [779, 531] on button "Forçar Encerramento" at bounding box center [1369, 575] width 110 height 23
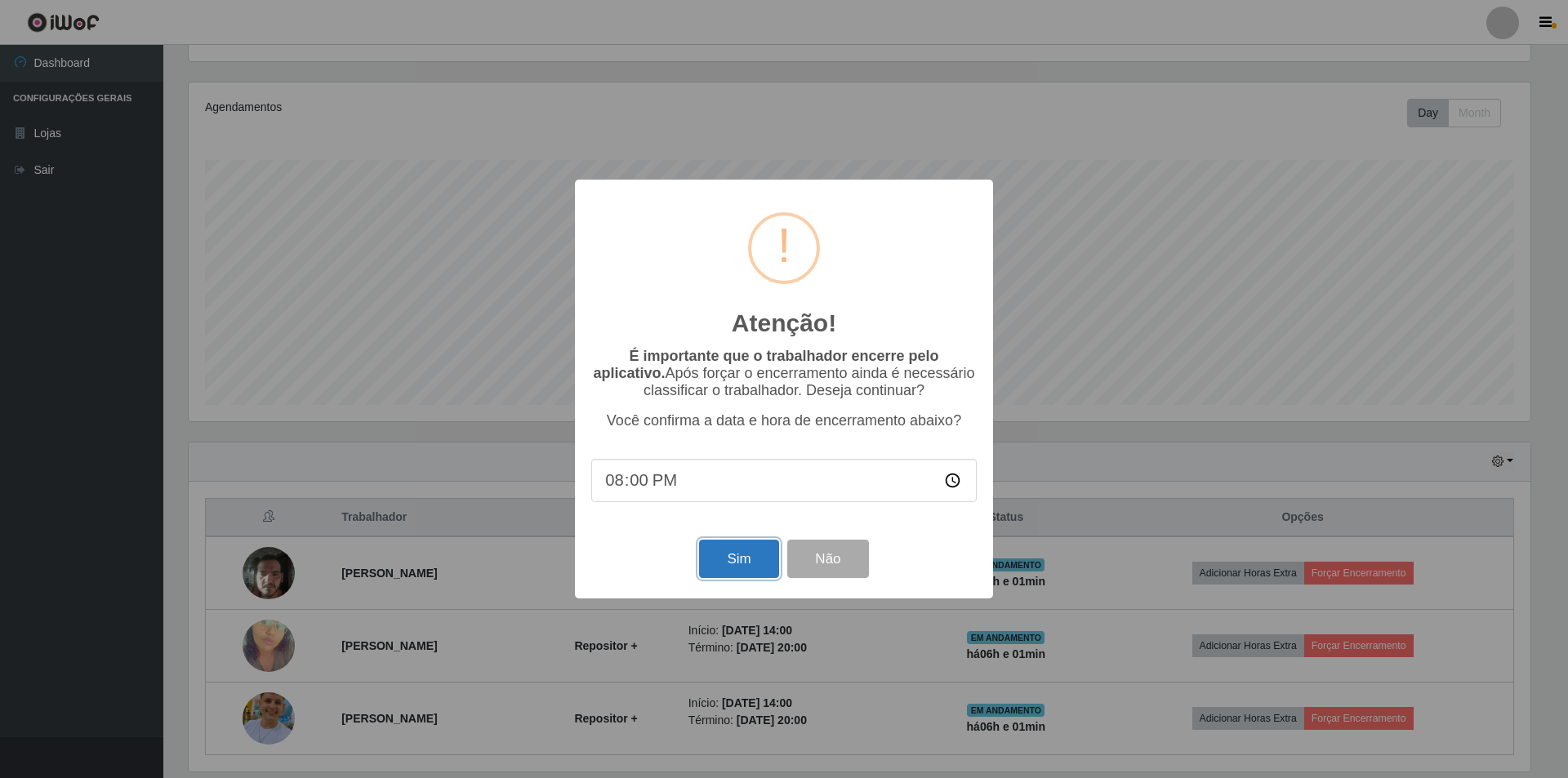
click at [754, 529] on button "Sim" at bounding box center [739, 558] width 80 height 38
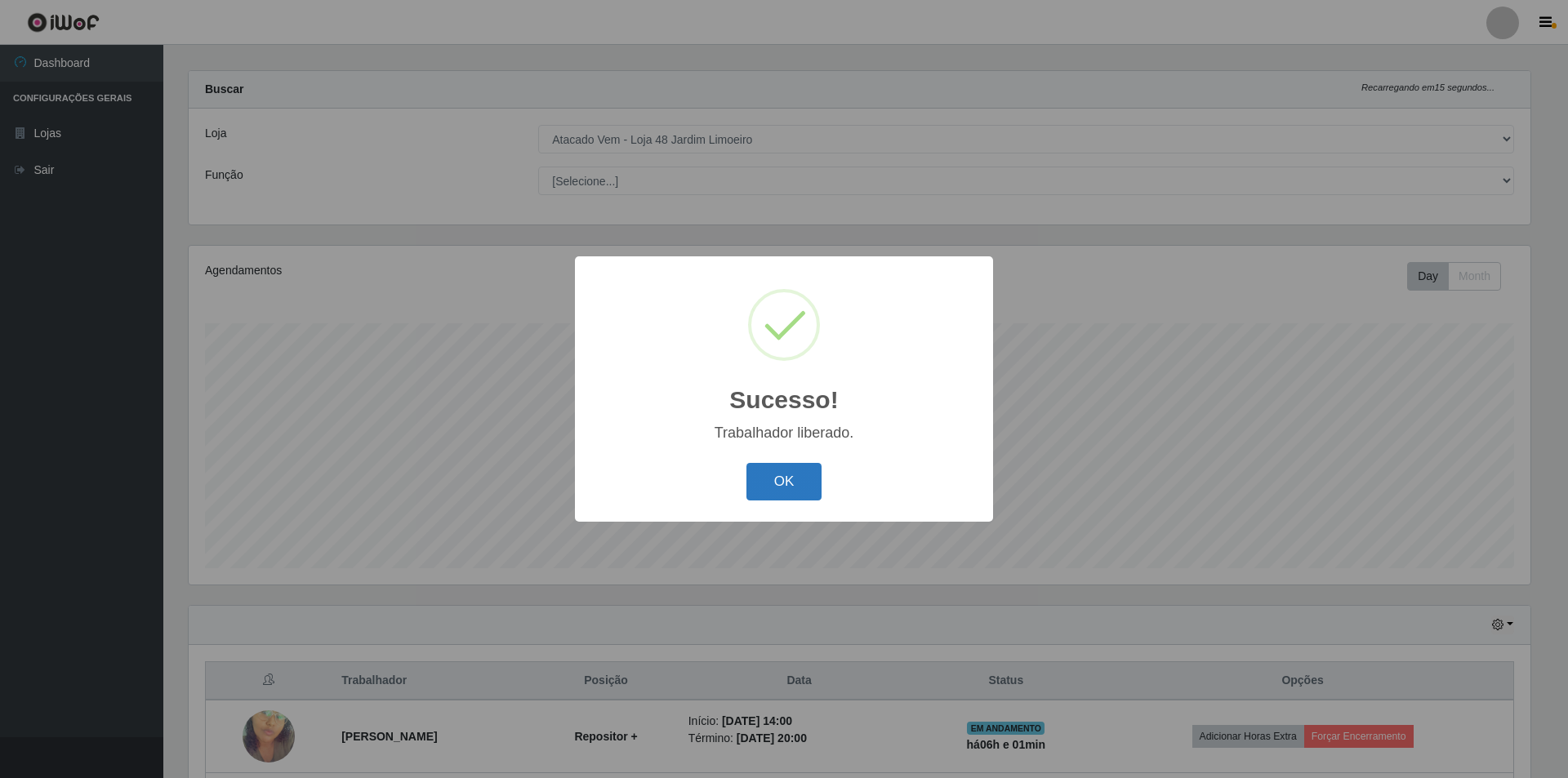
click at [777, 477] on button "OK" at bounding box center [784, 481] width 76 height 38
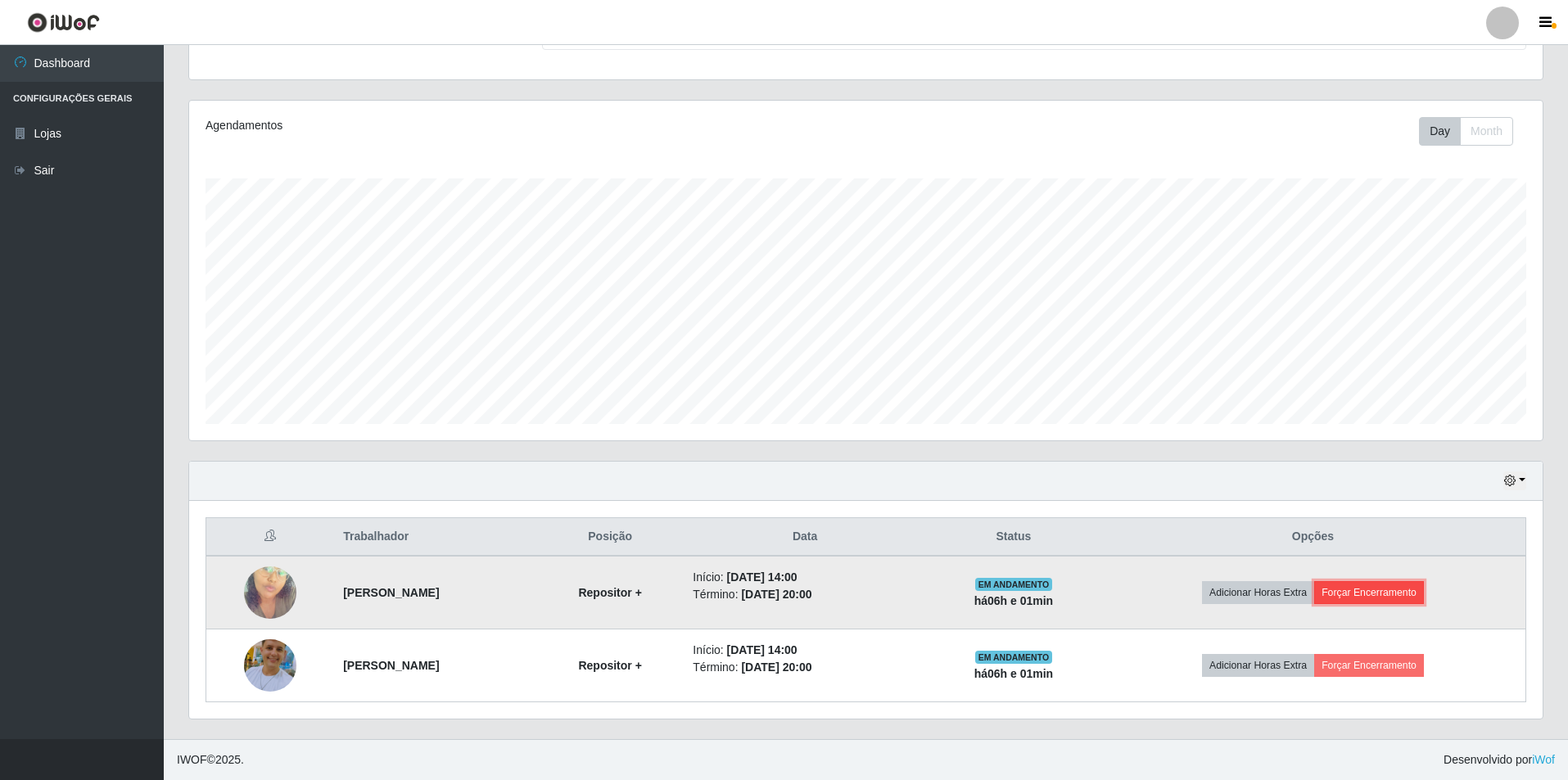
click at [779, 531] on button "Forçar Encerramento" at bounding box center [1369, 593] width 110 height 23
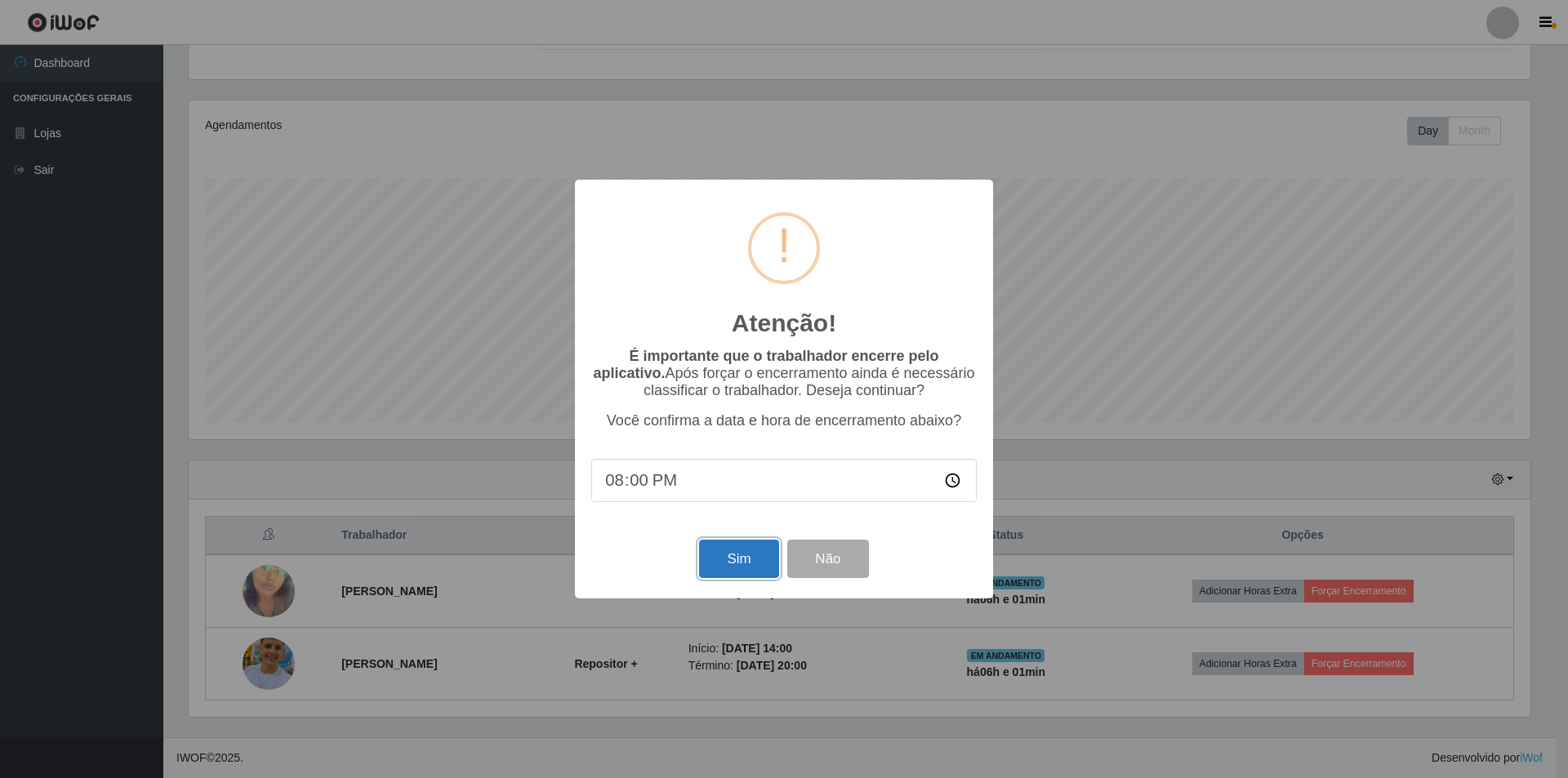
click at [727, 529] on button "Sim" at bounding box center [739, 558] width 80 height 38
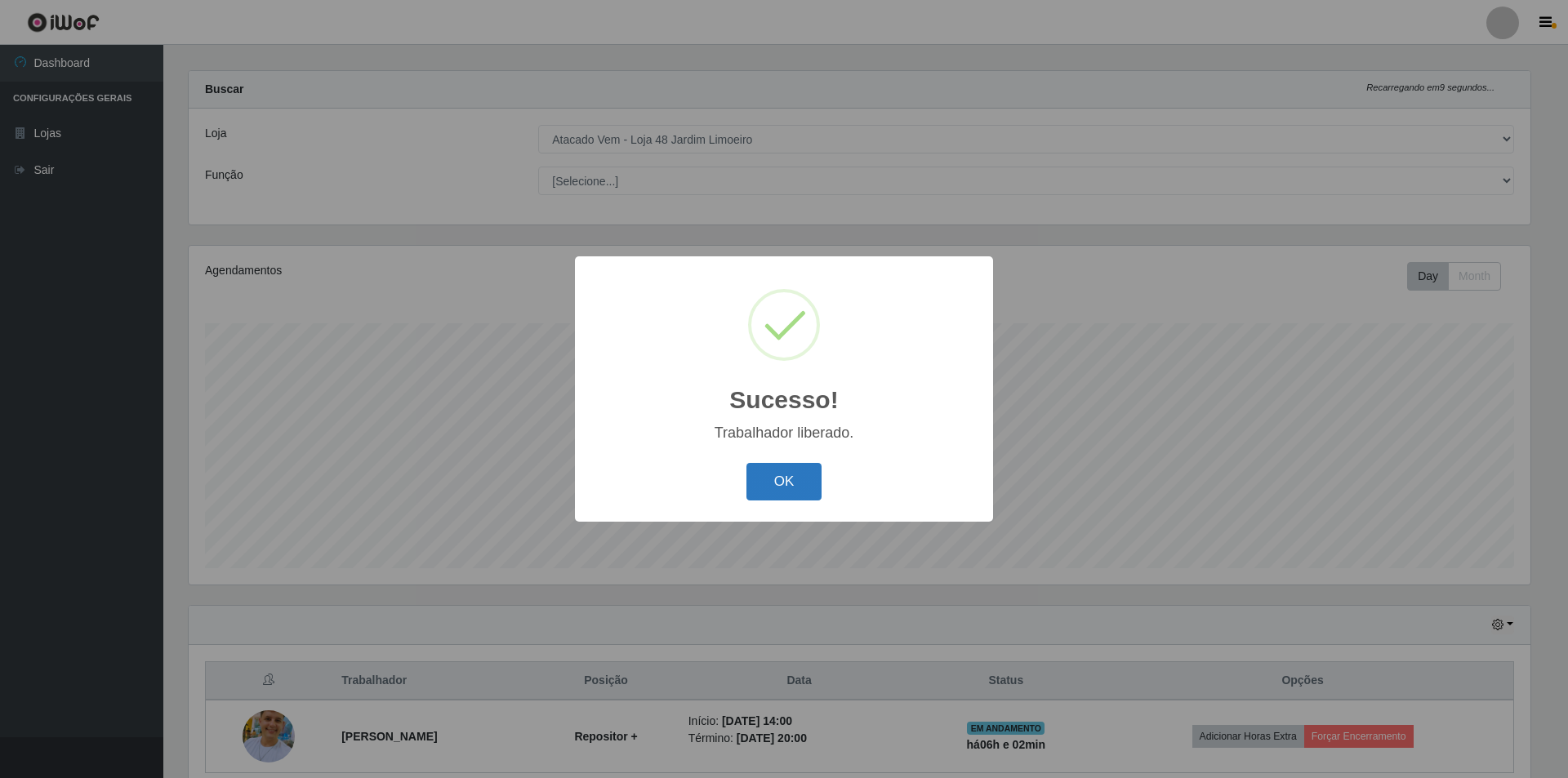
click at [777, 482] on button "OK" at bounding box center [784, 481] width 76 height 38
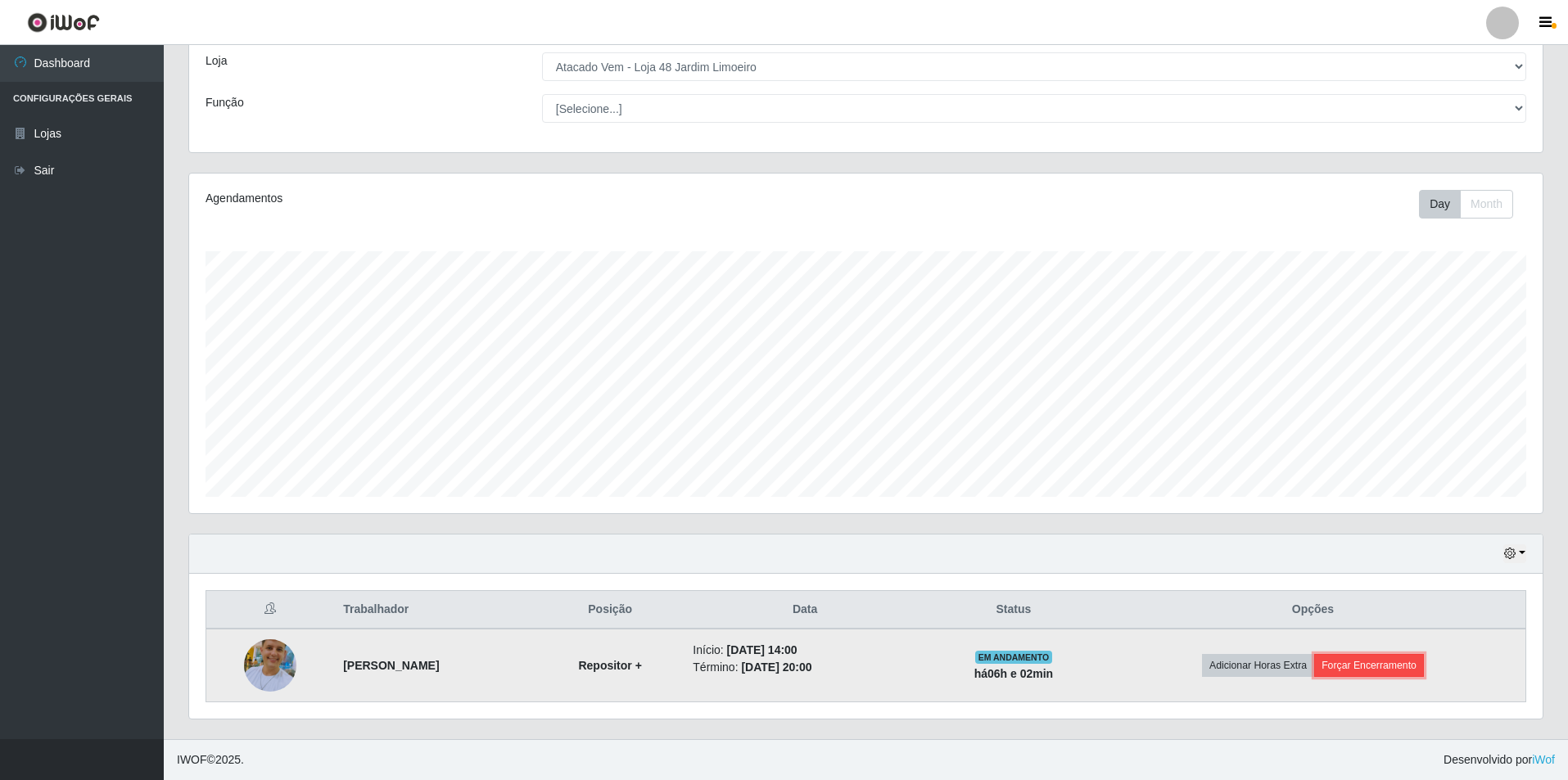
click at [779, 531] on button "Forçar Encerramento" at bounding box center [1369, 666] width 110 height 23
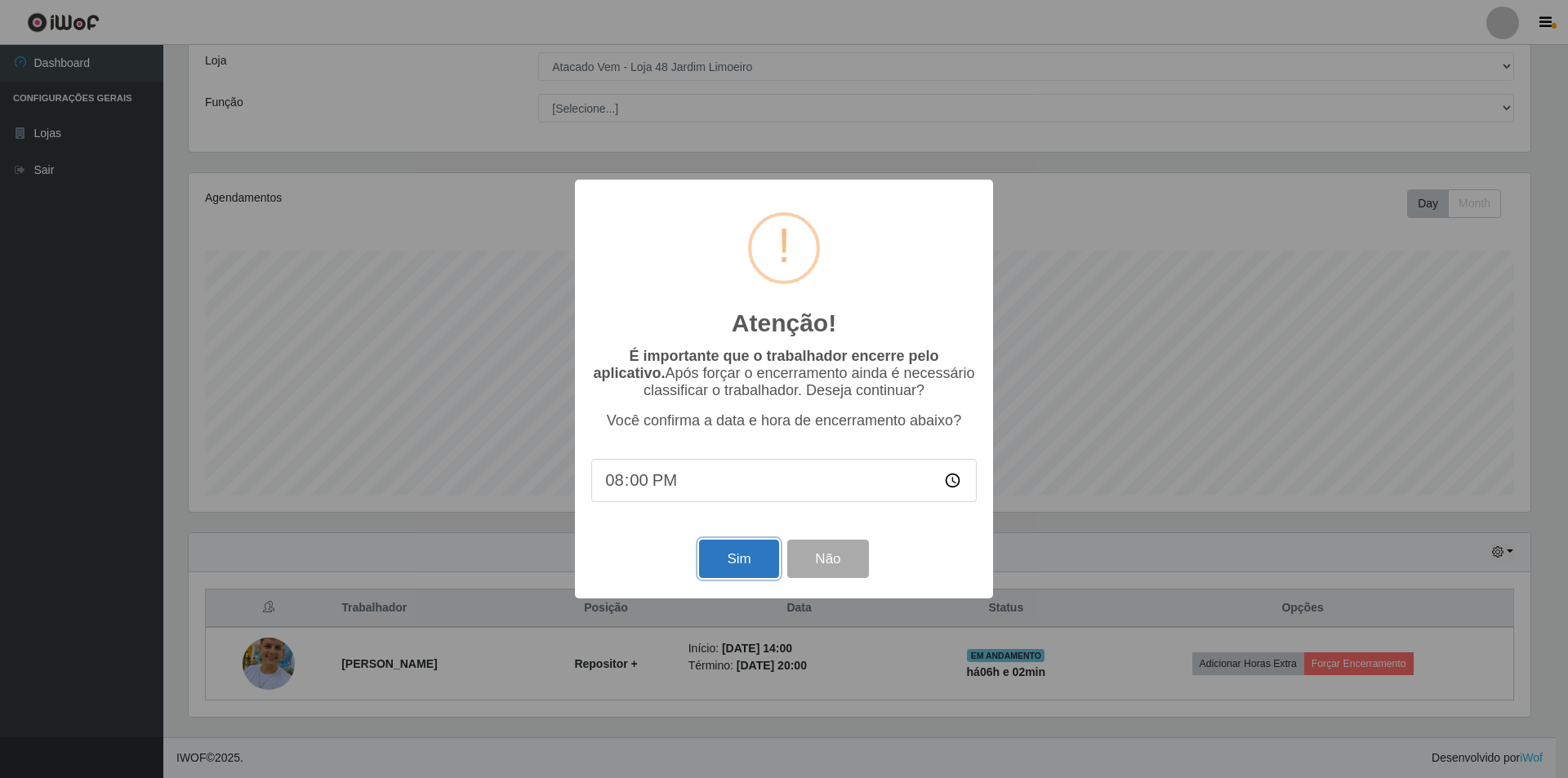
click at [743, 529] on button "Sim" at bounding box center [739, 558] width 80 height 38
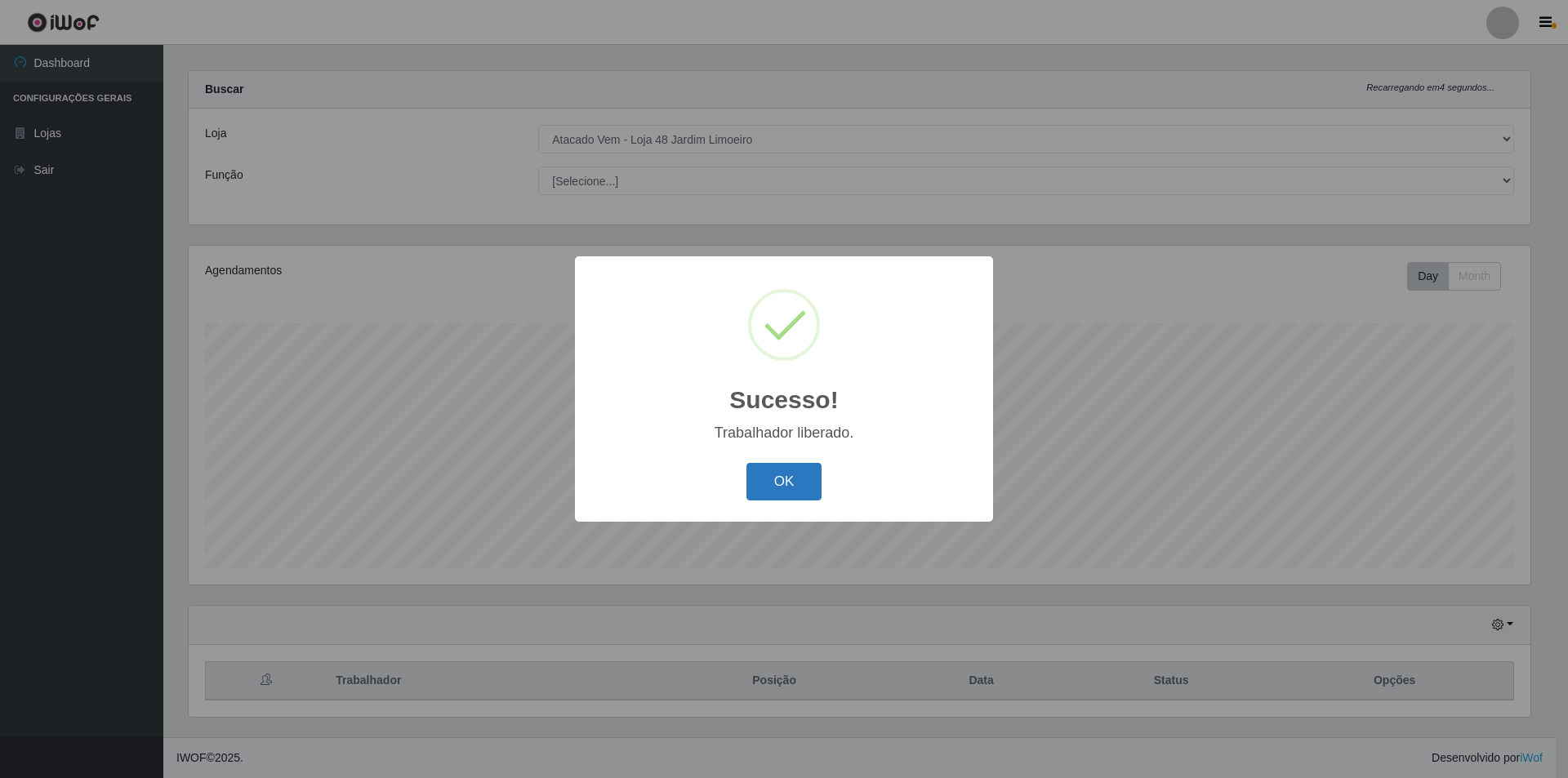
click at [771, 477] on button "OK" at bounding box center [784, 481] width 76 height 38
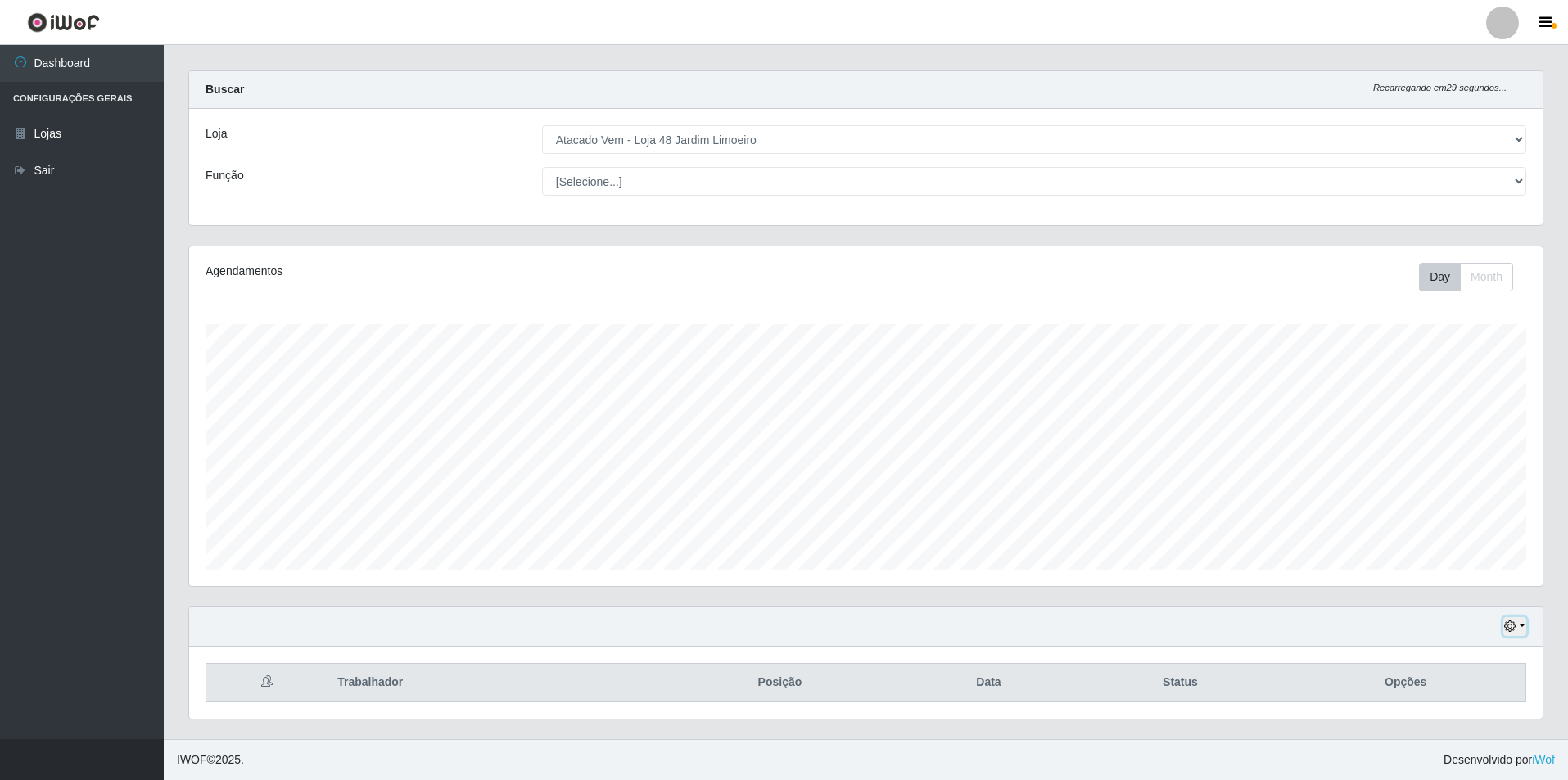
click at [779, 531] on button "button" at bounding box center [1515, 626] width 23 height 19
click at [779, 500] on button "1 dia" at bounding box center [1461, 497] width 130 height 35
